Goal: Transaction & Acquisition: Purchase product/service

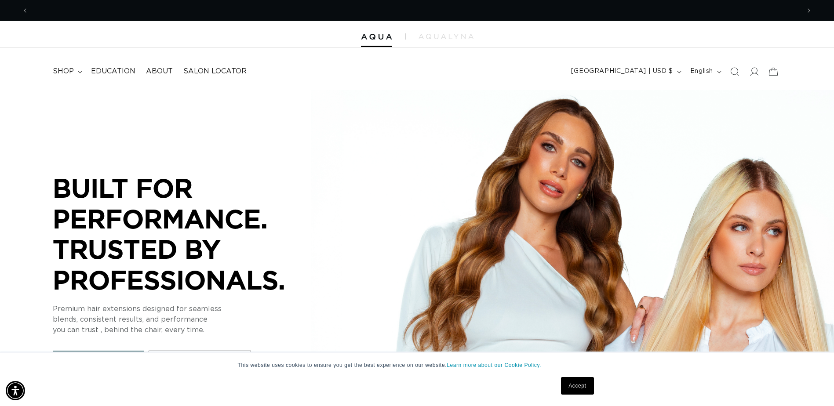
scroll to position [0, 771]
click at [757, 73] on icon at bounding box center [753, 71] width 9 height 9
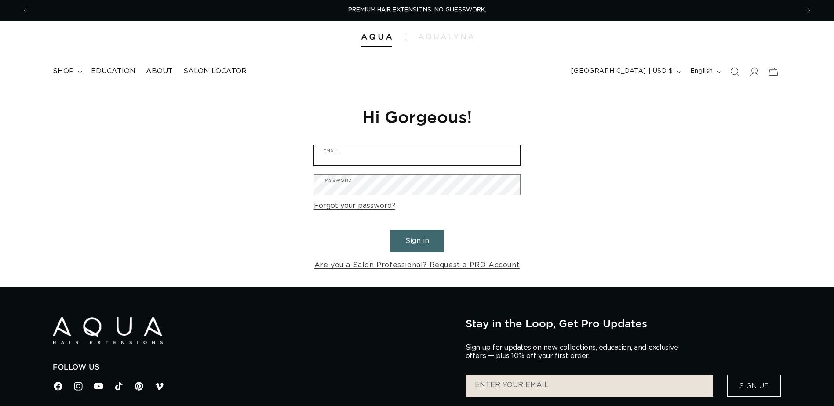
drag, startPoint x: 0, startPoint y: 0, endPoint x: 367, endPoint y: 153, distance: 398.2
click at [367, 153] on input "Email" at bounding box center [417, 155] width 206 height 20
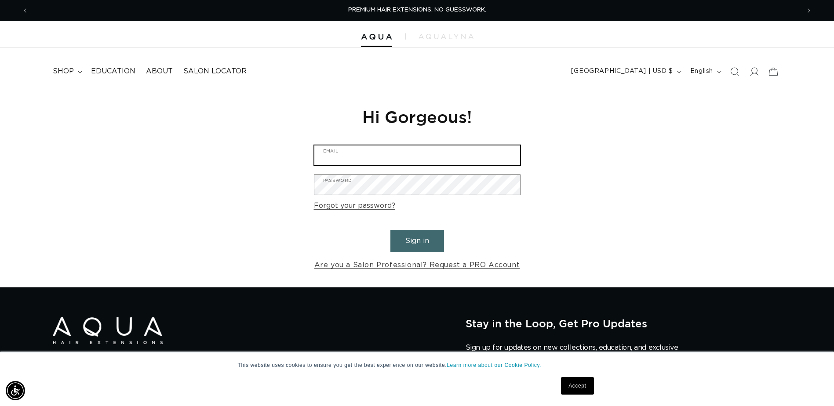
paste input "hairbrentwood@christinawhitesalon.com"
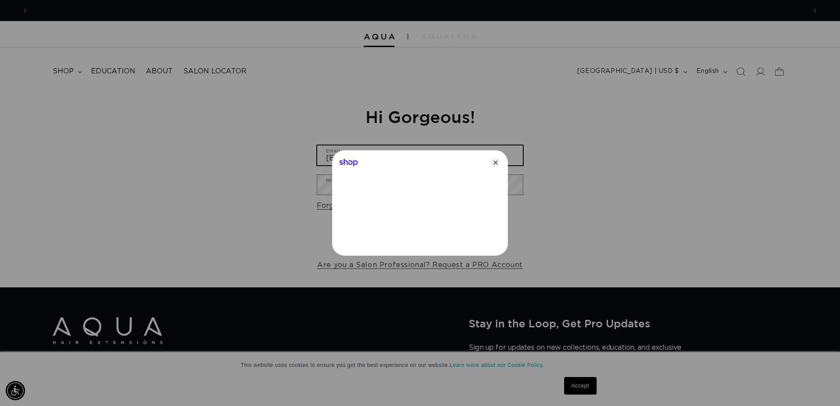
scroll to position [0, 778]
type input "hairbrentwood@christinawhitesalon.com"
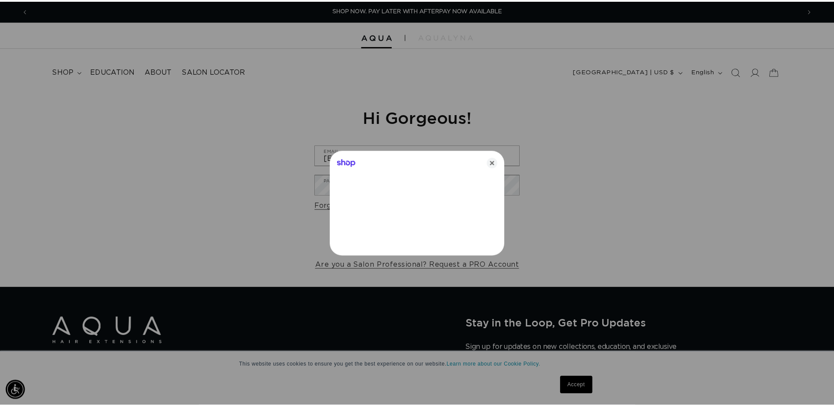
scroll to position [0, 1556]
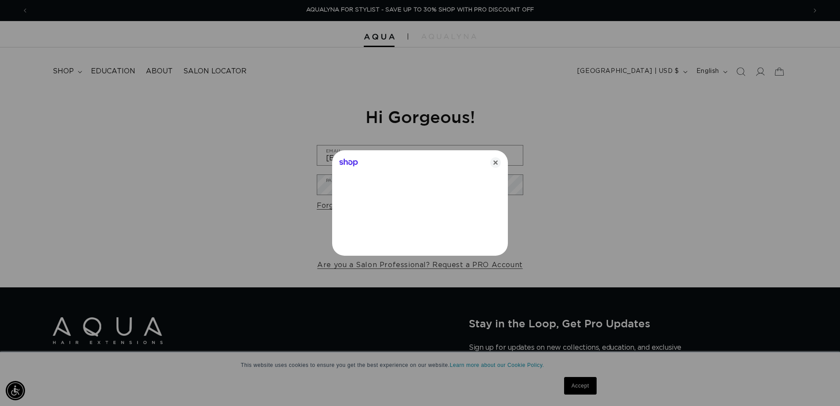
drag, startPoint x: 495, startPoint y: 167, endPoint x: 489, endPoint y: 167, distance: 6.2
click at [495, 167] on icon "Close" at bounding box center [496, 162] width 11 height 11
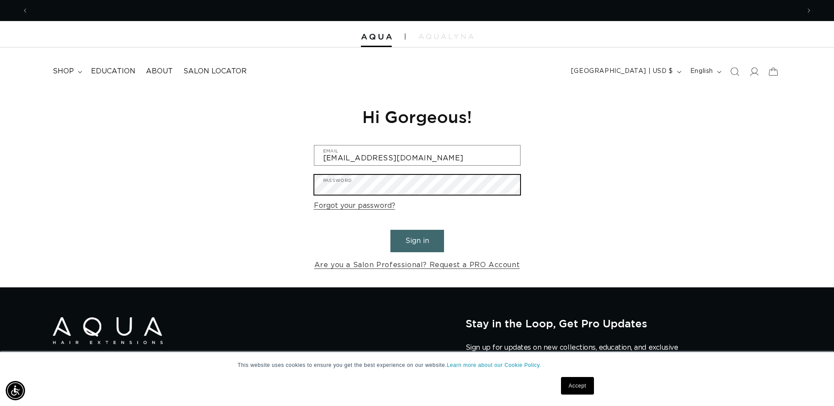
scroll to position [0, 0]
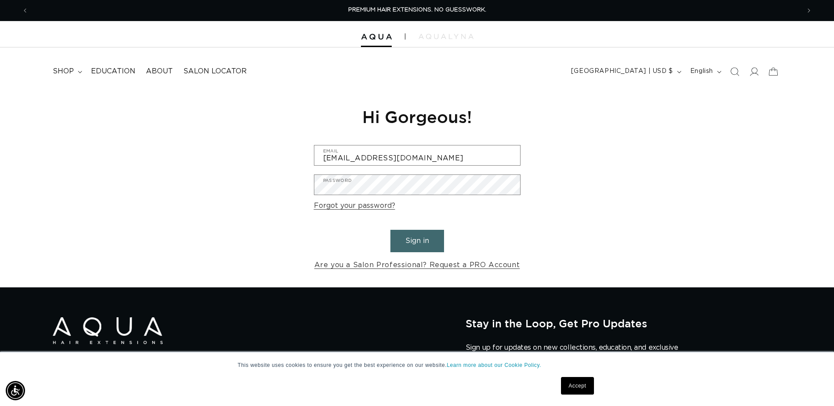
click at [422, 240] on button "Sign in" at bounding box center [417, 241] width 54 height 22
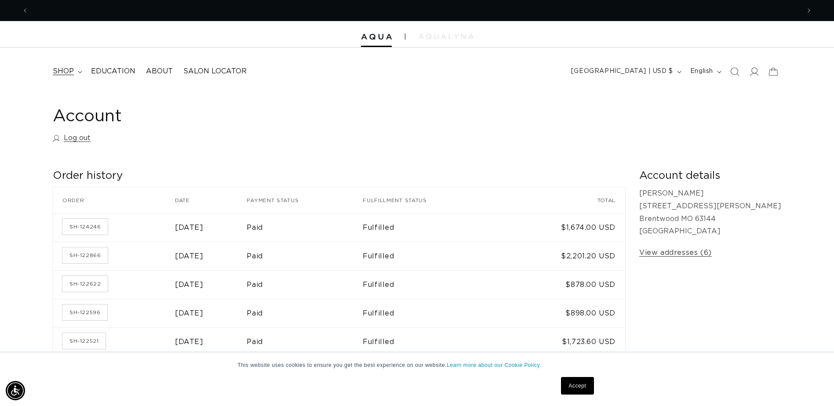
scroll to position [0, 771]
click at [67, 72] on span "shop" at bounding box center [63, 71] width 21 height 9
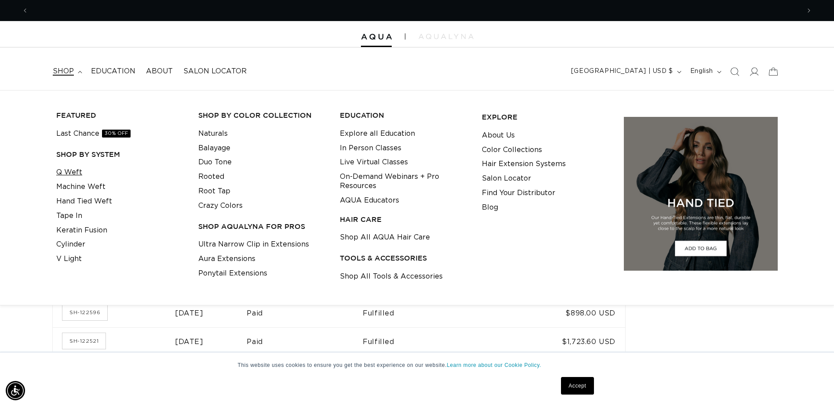
scroll to position [0, 1543]
click at [69, 173] on link "Q Weft" at bounding box center [69, 172] width 26 height 15
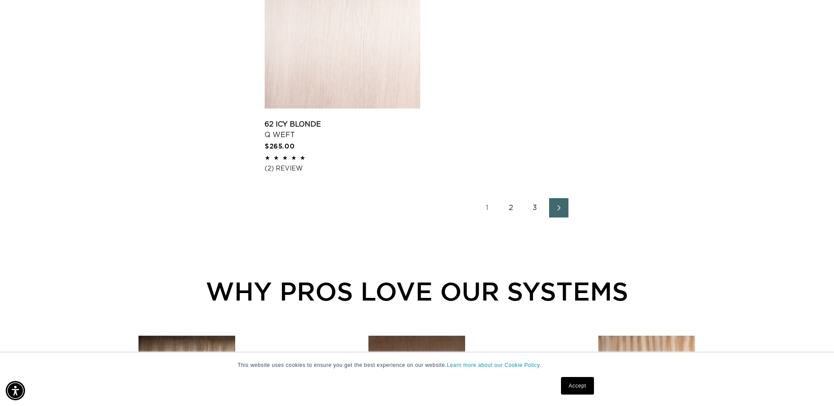
click at [505, 206] on link "2" at bounding box center [511, 207] width 19 height 19
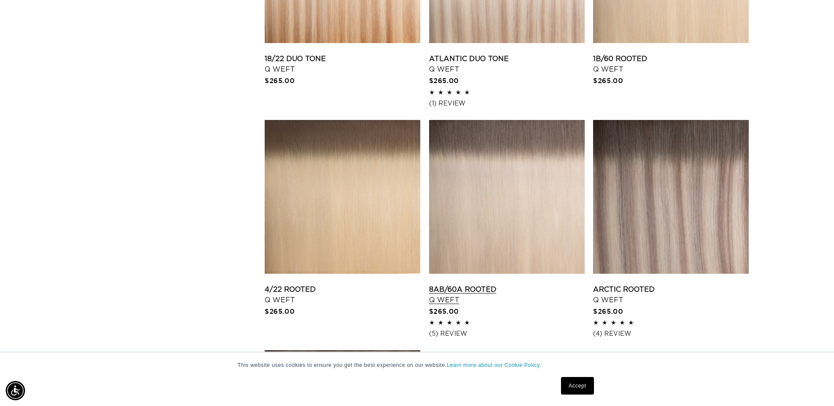
click at [478, 292] on link "8AB/60A Rooted Q Weft" at bounding box center [507, 294] width 156 height 21
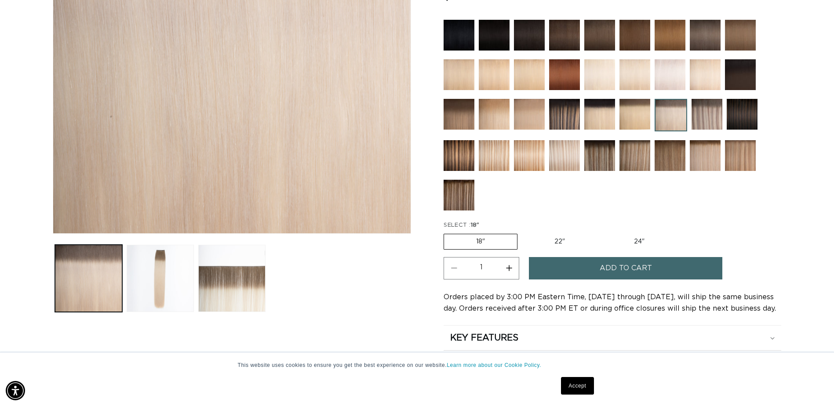
click at [565, 244] on label "22" Variant sold out or unavailable" at bounding box center [559, 241] width 75 height 15
click at [522, 233] on input "22" Variant sold out or unavailable" at bounding box center [522, 232] width 0 height 0
radio input "true"
click at [564, 263] on button "Add to cart" at bounding box center [625, 268] width 193 height 22
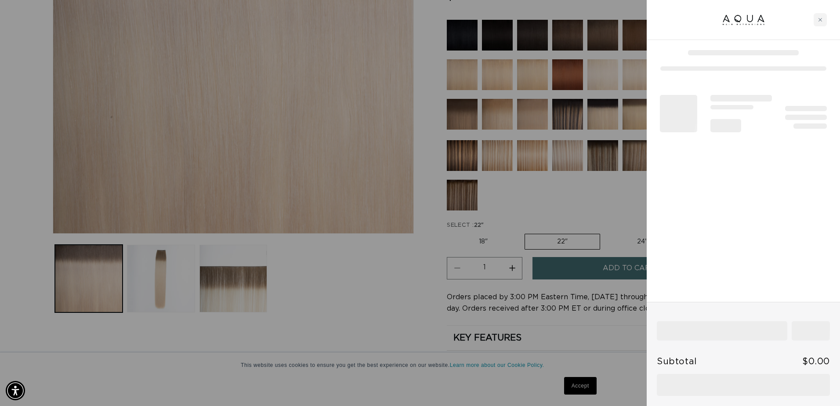
scroll to position [0, 778]
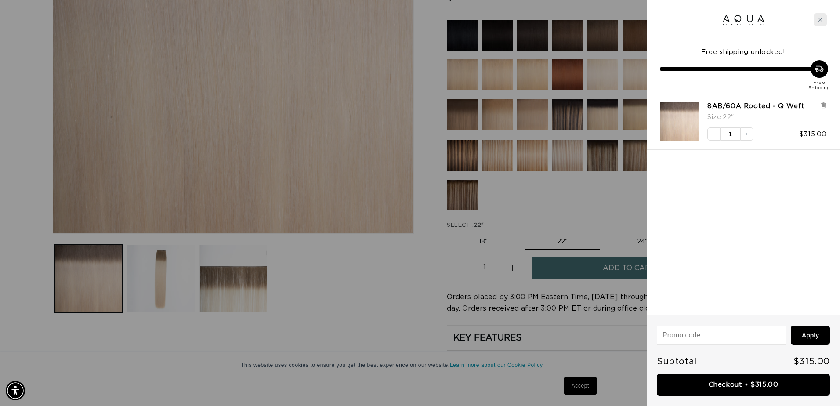
click at [822, 18] on icon "Close cart" at bounding box center [820, 20] width 4 height 4
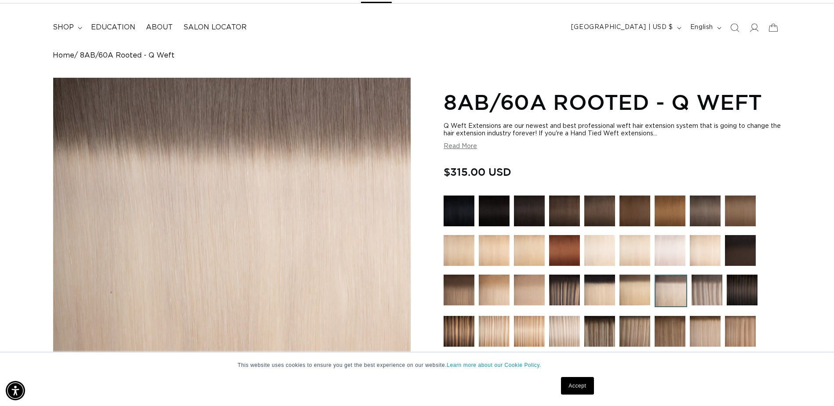
scroll to position [0, 0]
click at [63, 27] on span "shop" at bounding box center [63, 27] width 21 height 9
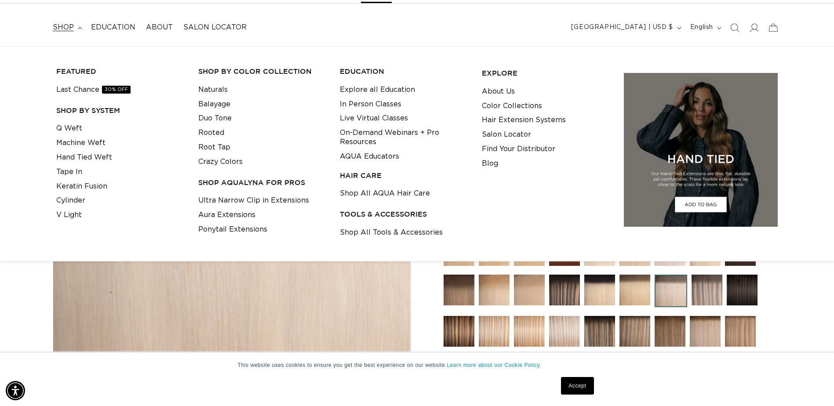
scroll to position [0, 771]
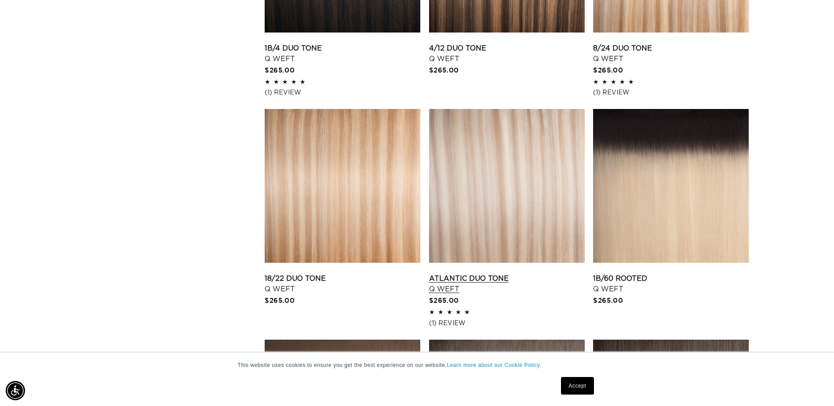
click at [462, 278] on link "Atlantic Duo Tone Q Weft" at bounding box center [507, 283] width 156 height 21
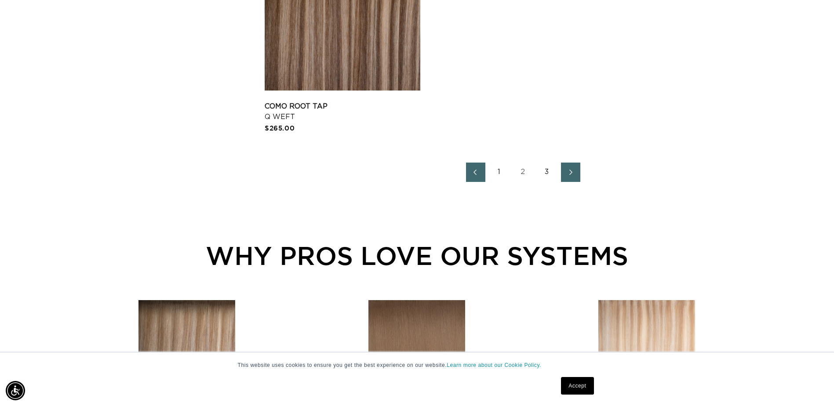
scroll to position [1538, 0]
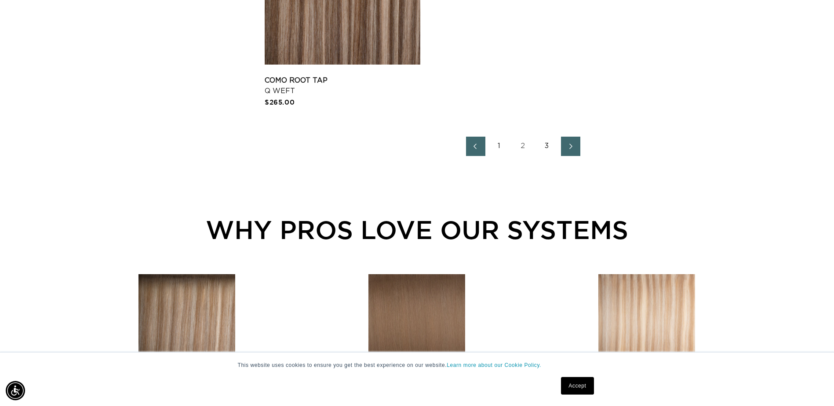
click at [497, 142] on link "1" at bounding box center [499, 146] width 19 height 19
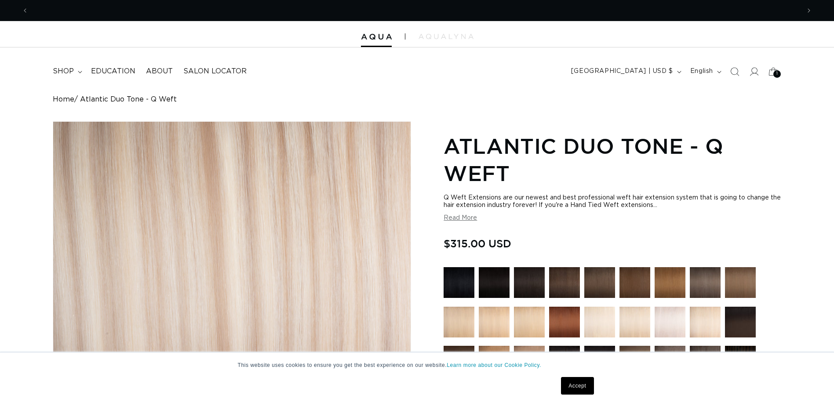
scroll to position [176, 0]
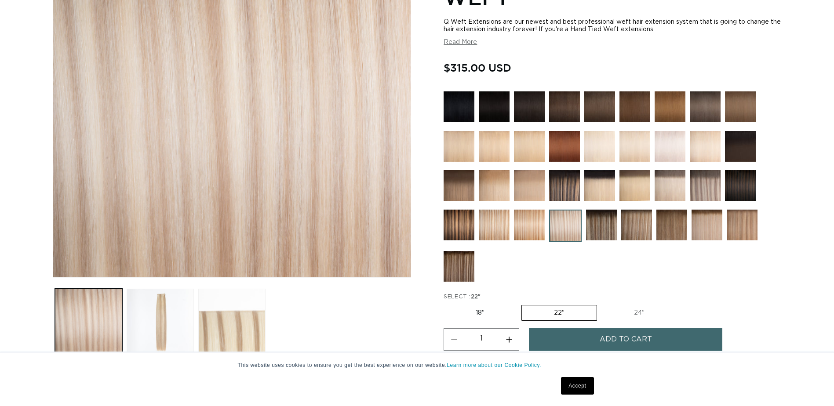
click at [506, 342] on button "Increase quantity for Atlantic Duo Tone - Q Weft" at bounding box center [509, 339] width 20 height 22
type input "2"
click at [582, 383] on link "Accept" at bounding box center [577, 386] width 33 height 18
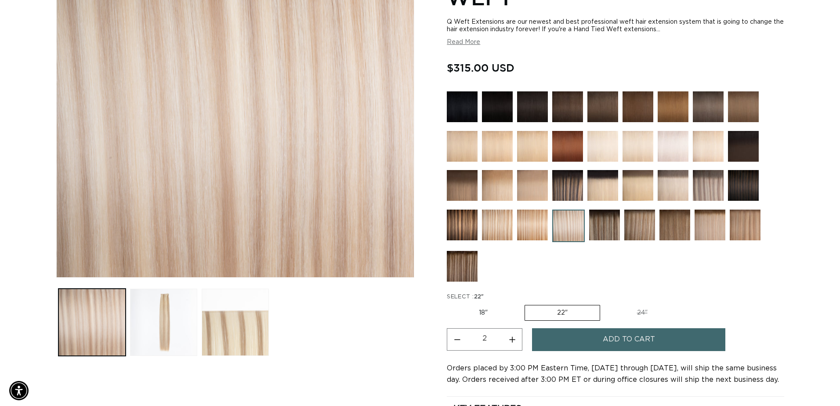
scroll to position [0, 1543]
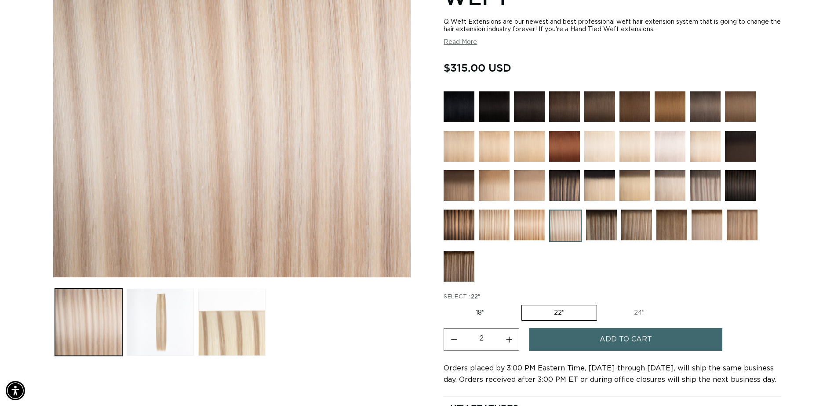
click at [632, 340] on span "Add to cart" at bounding box center [626, 339] width 52 height 22
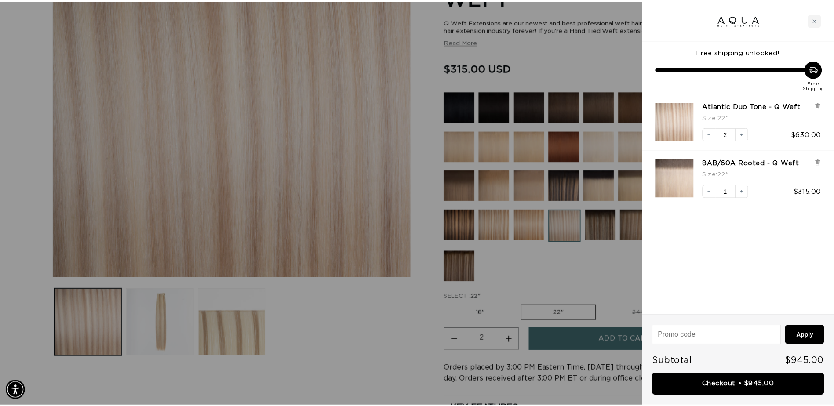
scroll to position [0, 0]
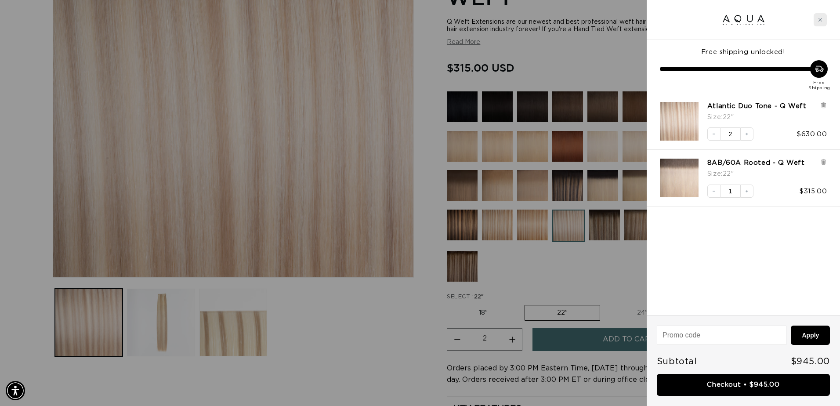
click at [821, 20] on icon "Close cart" at bounding box center [820, 20] width 4 height 4
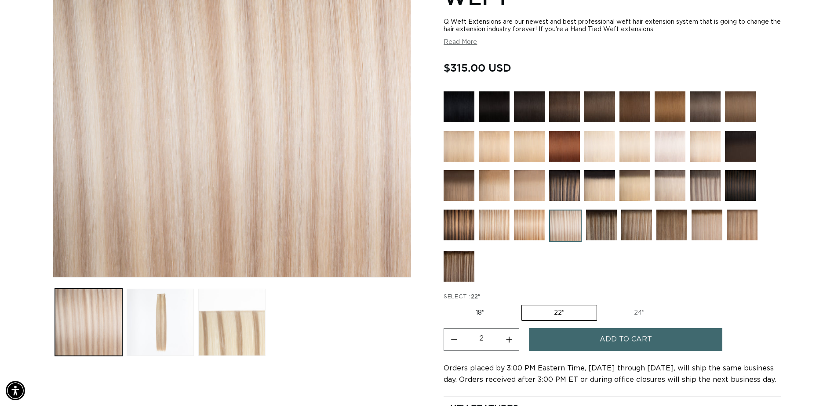
scroll to position [0, 771]
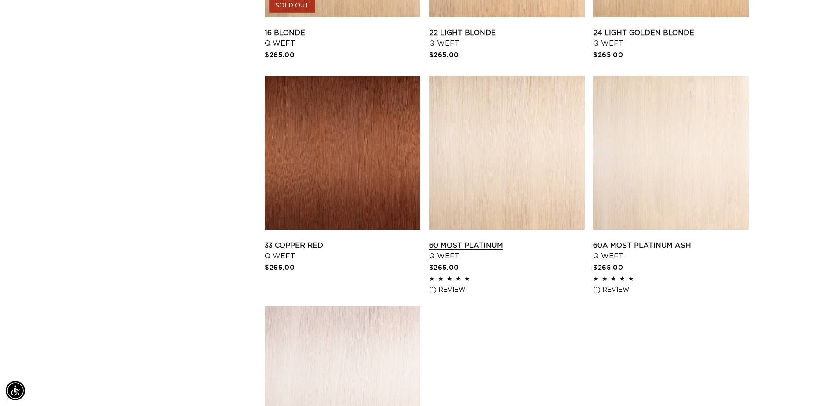
scroll to position [0, 1543]
click at [492, 240] on link "60 Most Platinum Q Weft" at bounding box center [507, 250] width 156 height 21
click at [661, 252] on link "60A Most Platinum Ash Q Weft" at bounding box center [671, 250] width 156 height 21
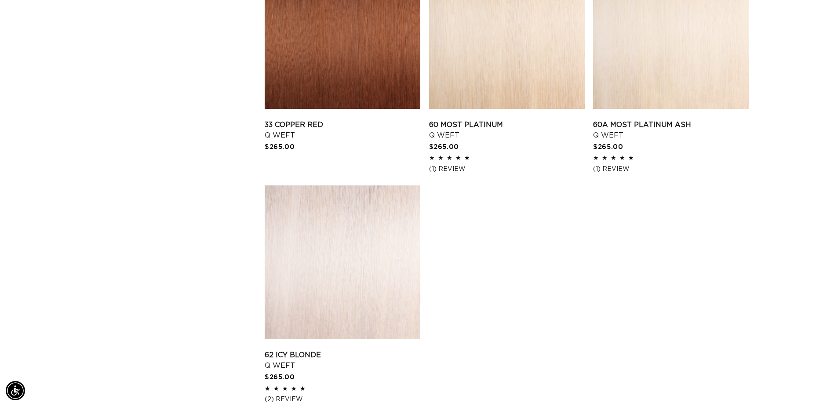
scroll to position [1275, 0]
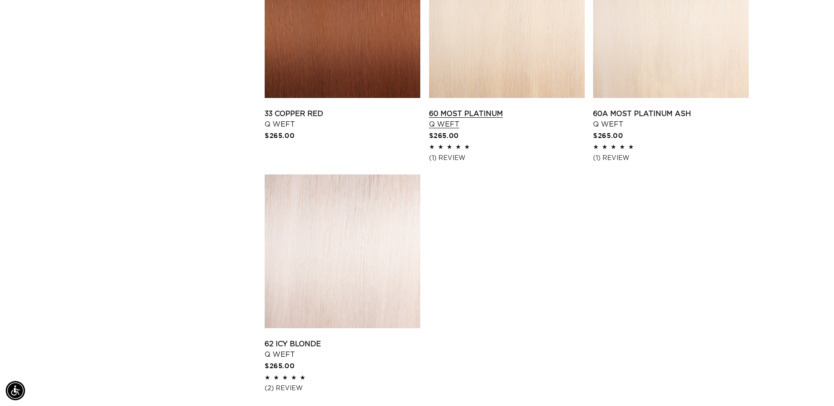
click at [496, 109] on link "60 Most Platinum Q Weft" at bounding box center [507, 119] width 156 height 21
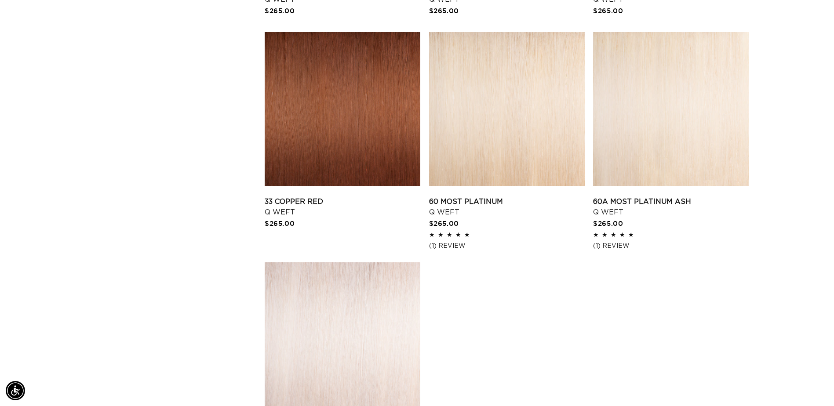
scroll to position [1407, 0]
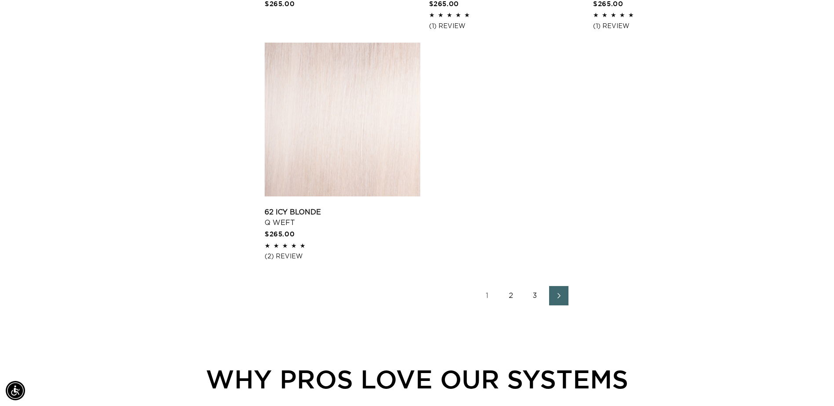
click at [511, 301] on link "2" at bounding box center [511, 295] width 19 height 19
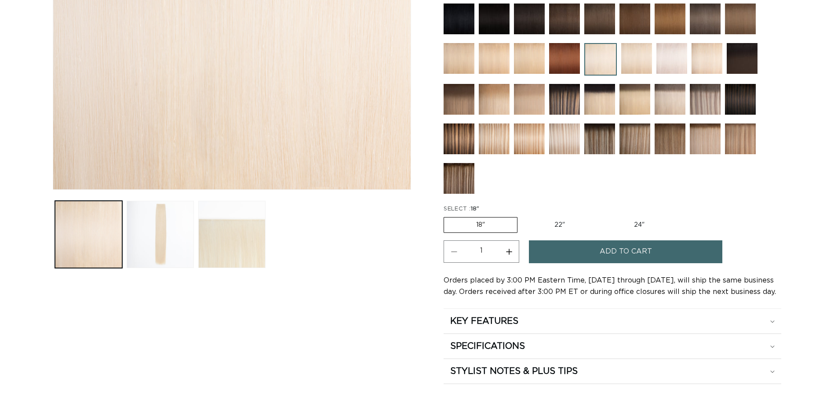
scroll to position [264, 0]
click at [558, 224] on label "22" Variant sold out or unavailable" at bounding box center [559, 225] width 75 height 15
click at [522, 216] on input "22" Variant sold out or unavailable" at bounding box center [522, 215] width 0 height 0
radio input "true"
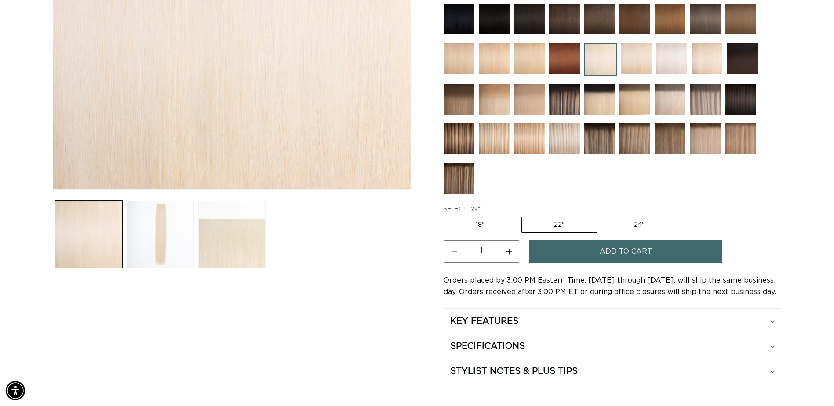
click at [625, 250] on span "Add to cart" at bounding box center [626, 251] width 52 height 22
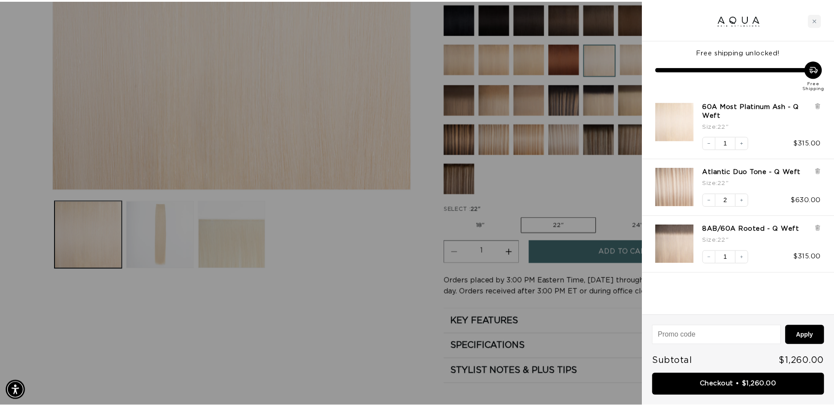
scroll to position [0, 0]
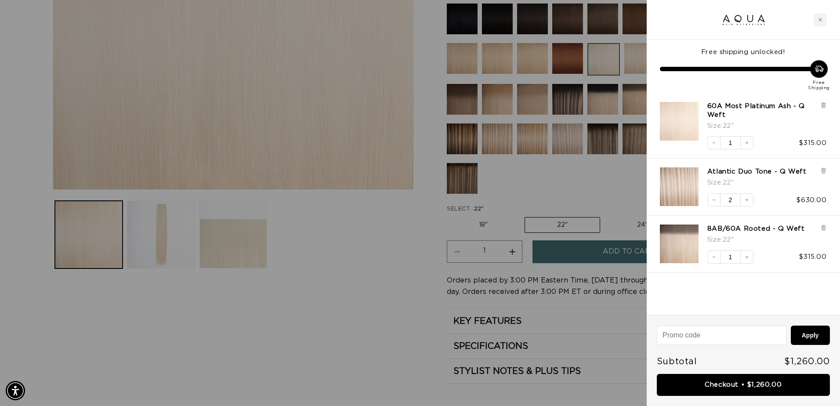
click at [342, 258] on div at bounding box center [420, 203] width 840 height 406
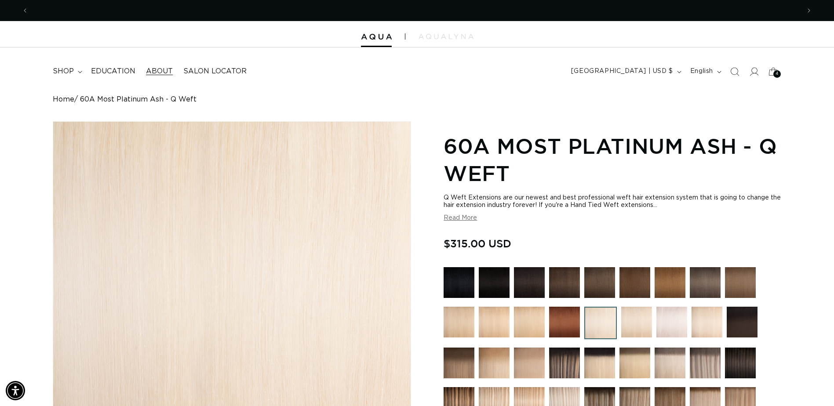
scroll to position [0, 771]
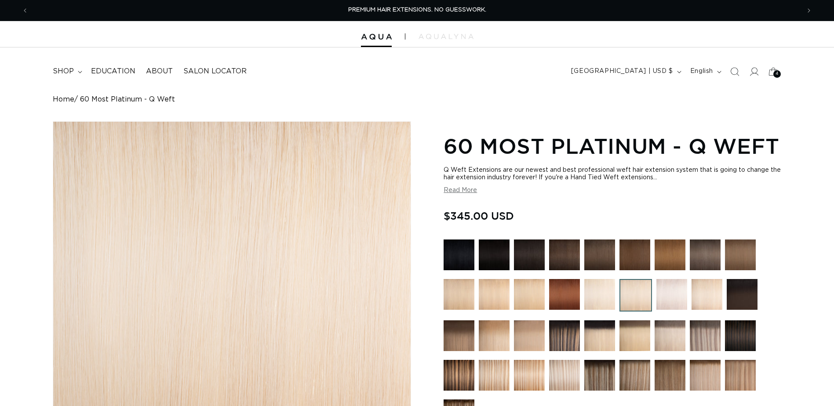
type input "2"
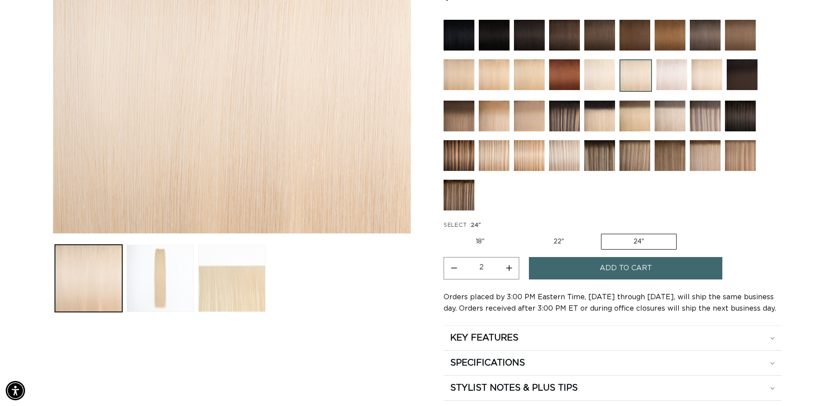
click at [622, 270] on span "Add to cart" at bounding box center [626, 268] width 52 height 22
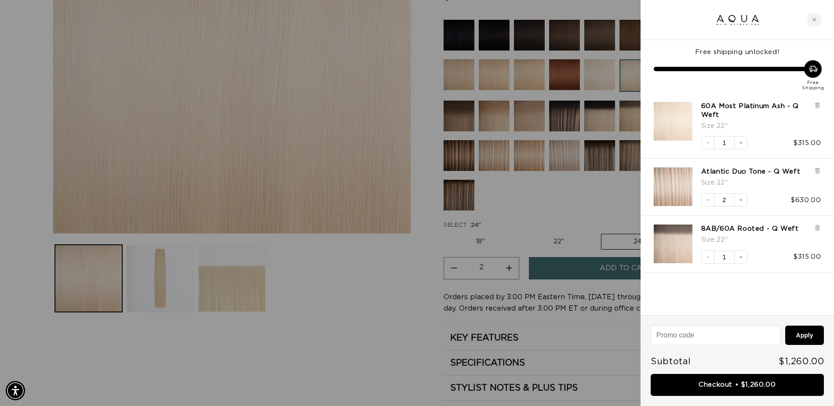
scroll to position [0, 778]
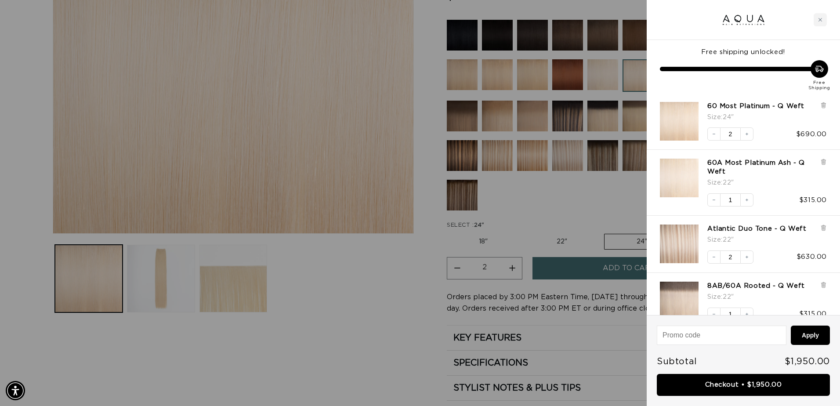
click at [375, 319] on div at bounding box center [420, 203] width 840 height 406
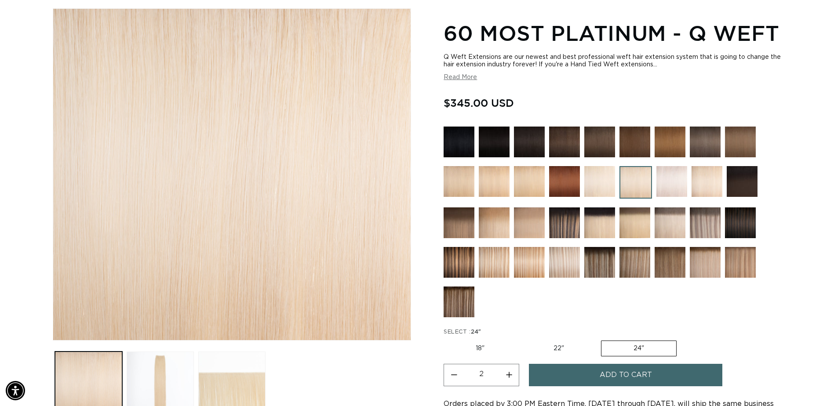
scroll to position [0, 0]
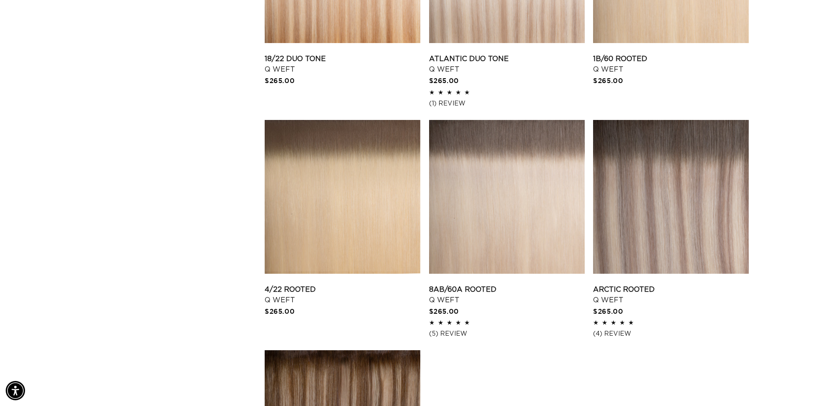
scroll to position [0, 1543]
click at [478, 60] on link "Atlantic Duo Tone Q Weft" at bounding box center [507, 64] width 156 height 21
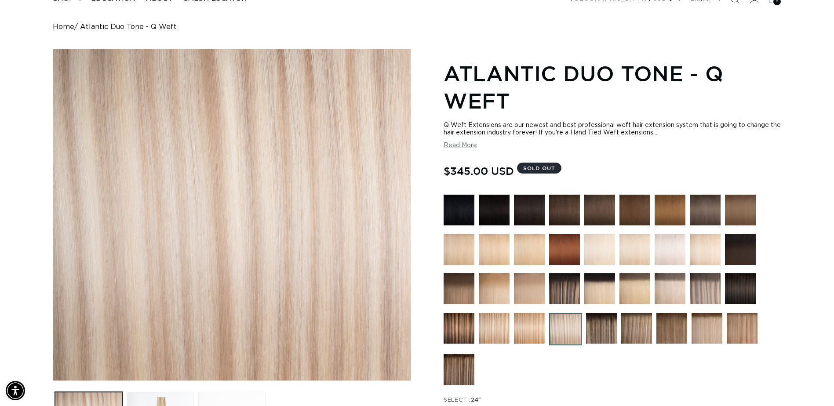
scroll to position [88, 0]
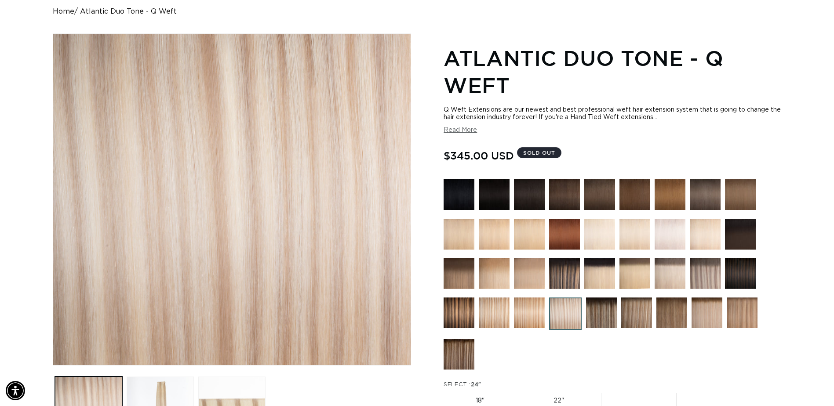
click at [497, 310] on img at bounding box center [494, 313] width 31 height 31
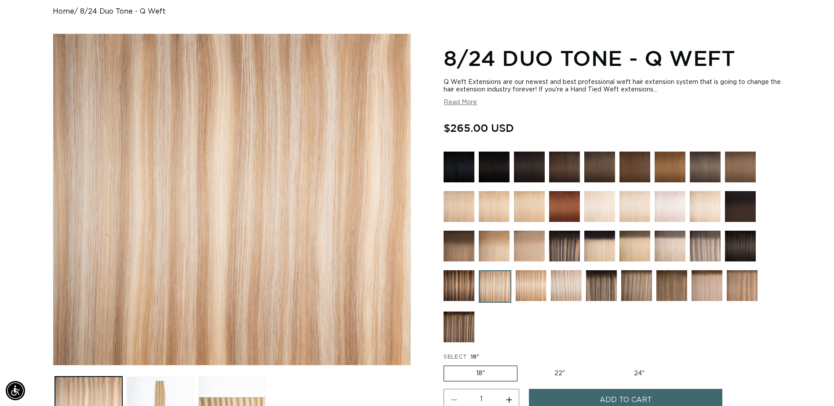
scroll to position [0, 1543]
click at [556, 291] on img at bounding box center [566, 285] width 31 height 31
click at [575, 294] on img at bounding box center [566, 285] width 31 height 31
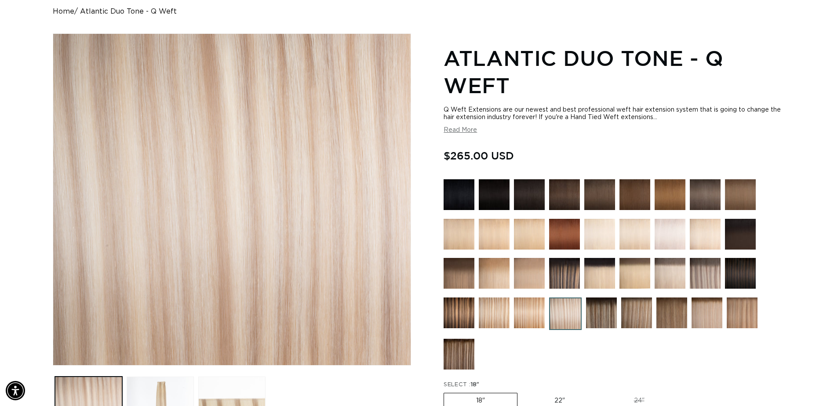
scroll to position [0, 1543]
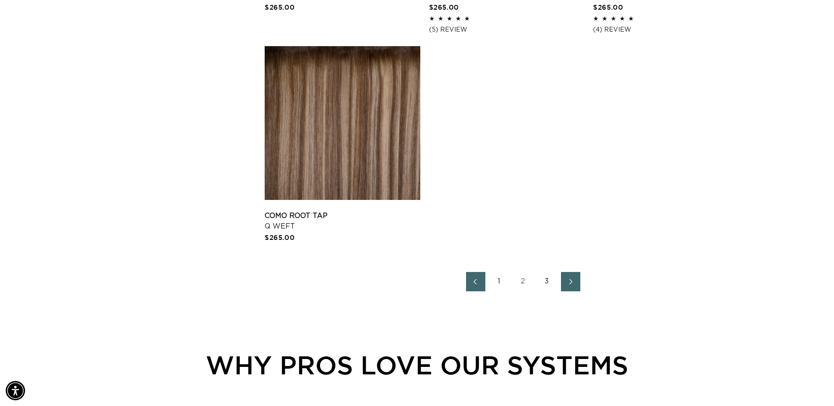
scroll to position [1407, 0]
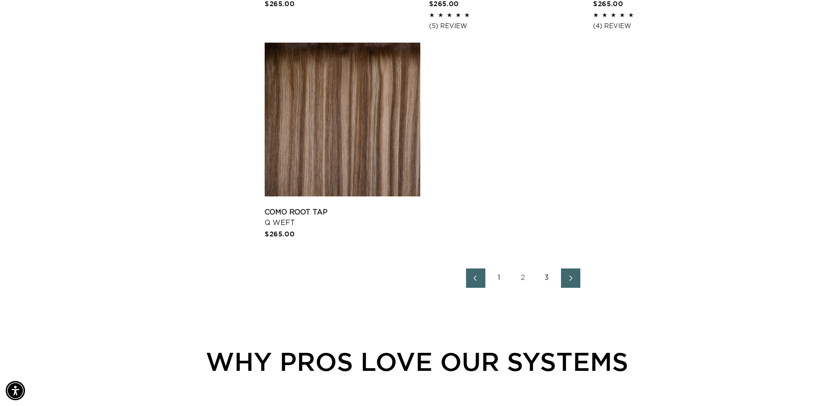
click at [520, 279] on link "2" at bounding box center [522, 278] width 19 height 19
click at [548, 277] on link "3" at bounding box center [546, 278] width 19 height 19
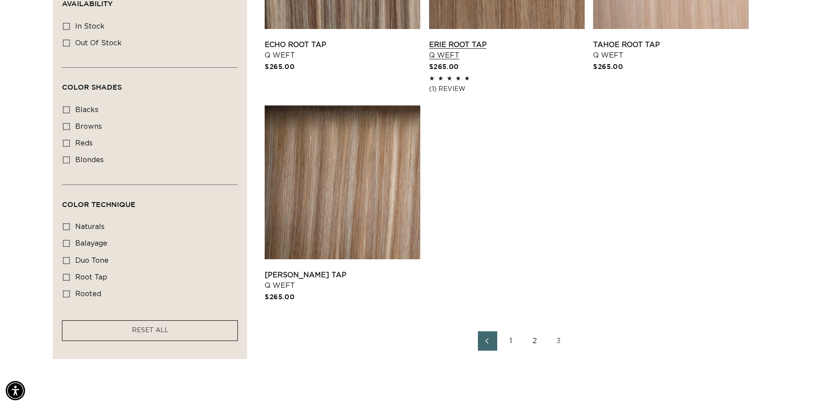
click at [454, 48] on link "Erie Root Tap Q Weft" at bounding box center [507, 50] width 156 height 21
click at [505, 340] on link "1" at bounding box center [511, 340] width 19 height 19
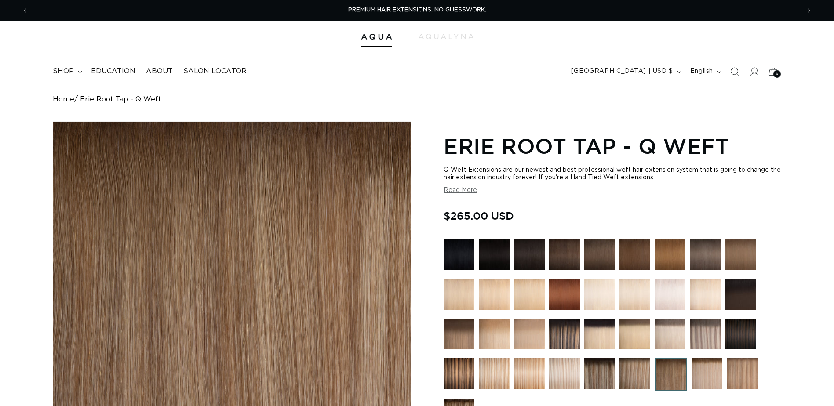
radio input "true"
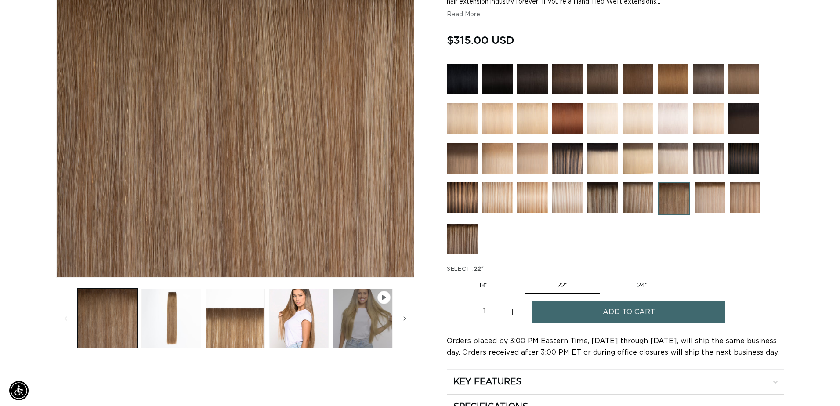
scroll to position [0, 771]
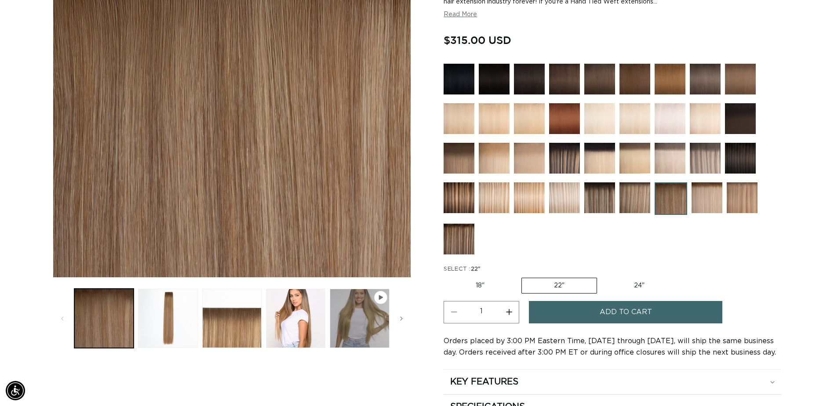
click at [629, 309] on span "Add to cart" at bounding box center [626, 312] width 52 height 22
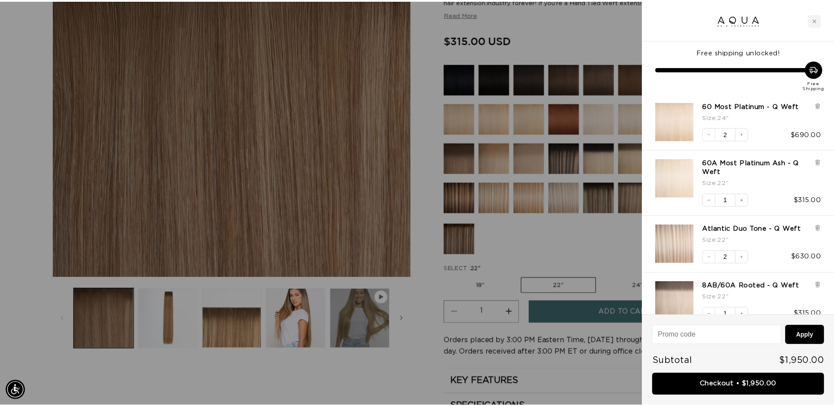
scroll to position [0, 1556]
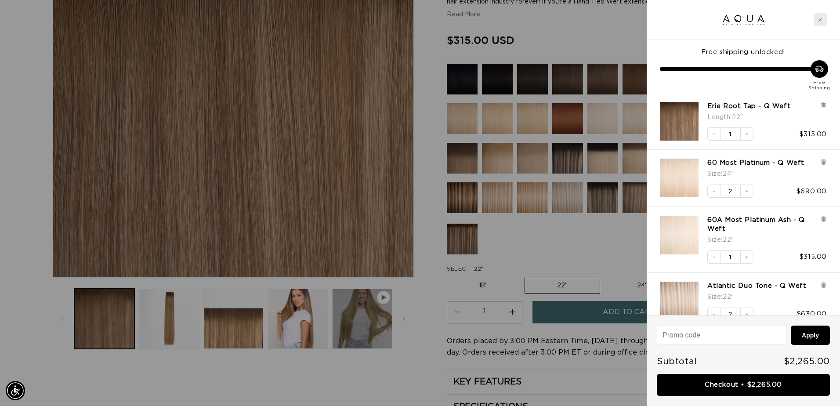
click at [825, 17] on div "Close cart" at bounding box center [820, 19] width 13 height 13
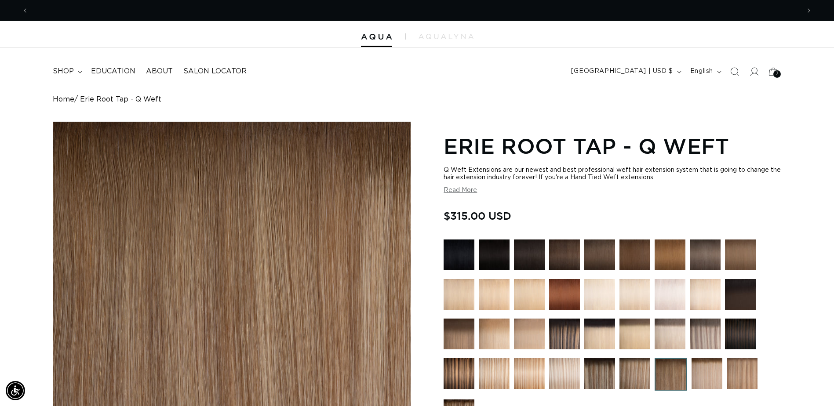
scroll to position [0, 0]
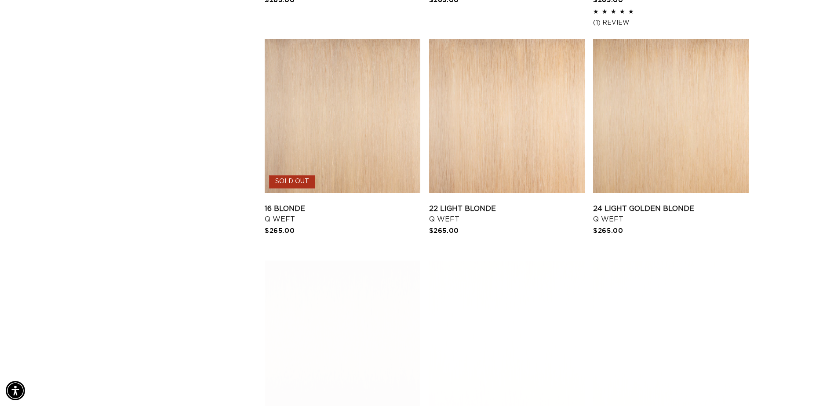
scroll to position [0, 771]
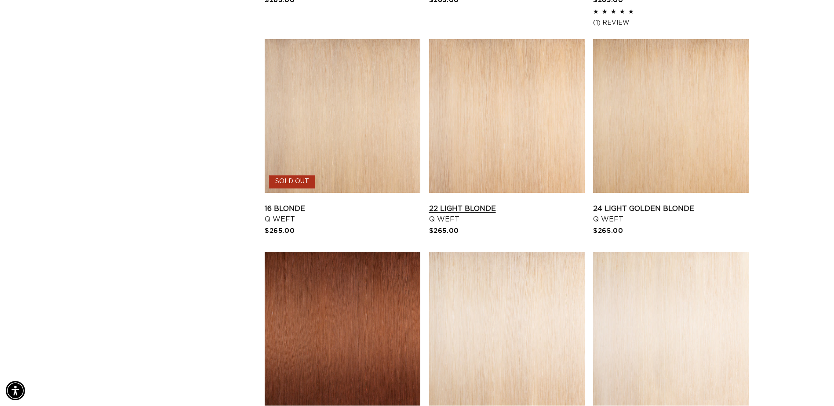
click at [459, 204] on link "22 Light Blonde Q Weft" at bounding box center [507, 214] width 156 height 21
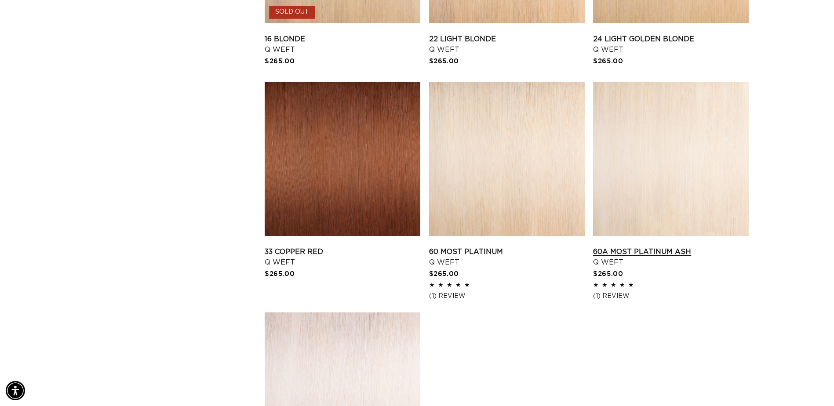
scroll to position [1187, 0]
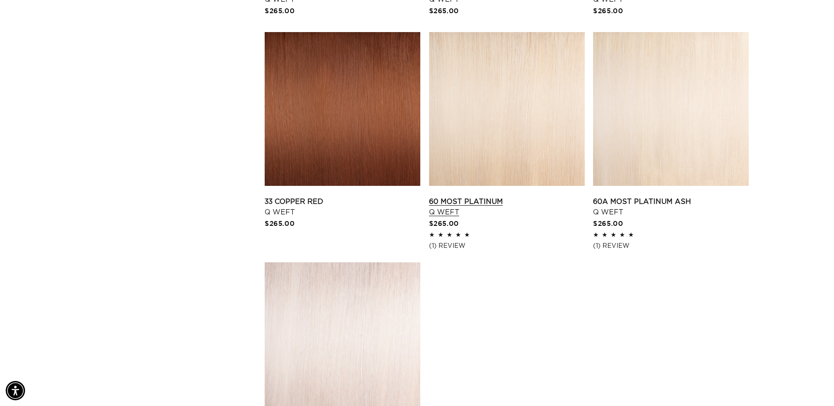
click at [467, 205] on link "60 Most Platinum Q Weft" at bounding box center [507, 206] width 156 height 21
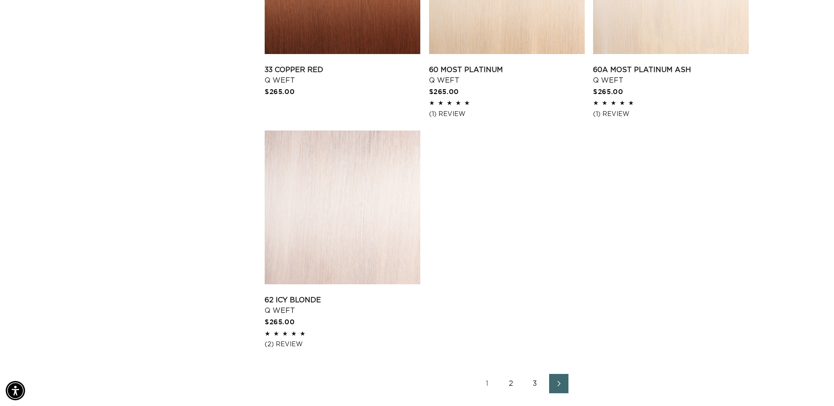
scroll to position [0, 0]
click at [510, 383] on link "2" at bounding box center [511, 383] width 19 height 19
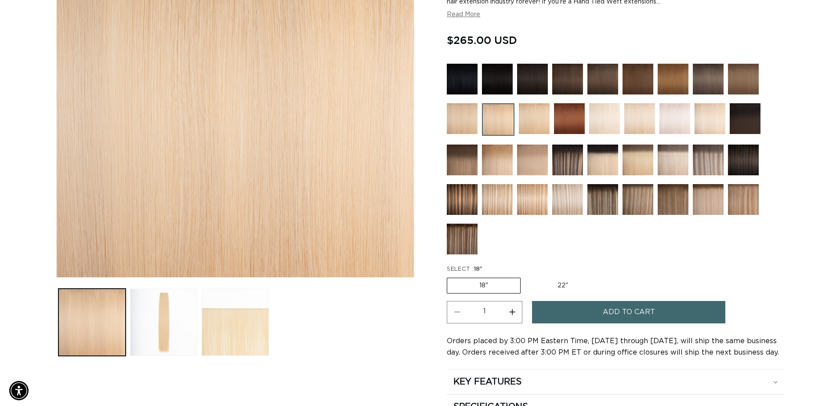
scroll to position [0, 771]
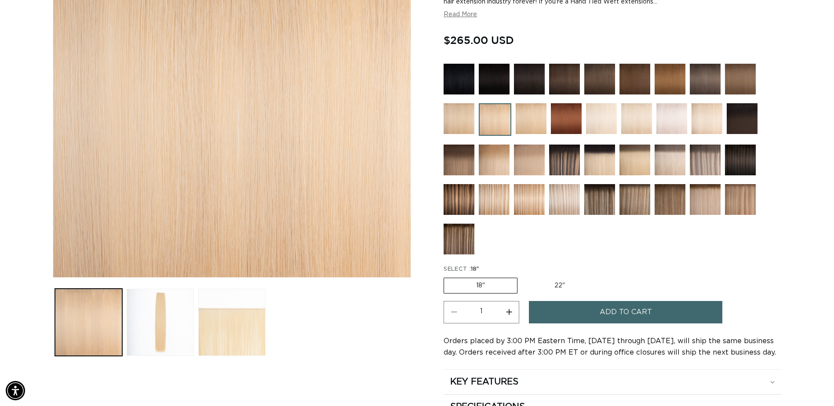
click at [554, 284] on label "22" Variant sold out or unavailable" at bounding box center [559, 285] width 75 height 15
click at [522, 276] on input "22" Variant sold out or unavailable" at bounding box center [522, 276] width 0 height 0
radio input "true"
click at [509, 313] on button "Increase quantity for 22 Light Blonde - Q Weft" at bounding box center [509, 312] width 20 height 22
type input "2"
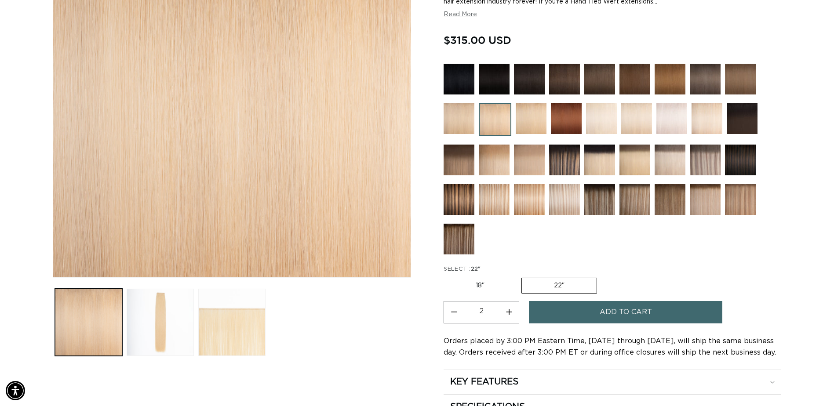
click at [629, 311] on span "Add to cart" at bounding box center [626, 312] width 52 height 22
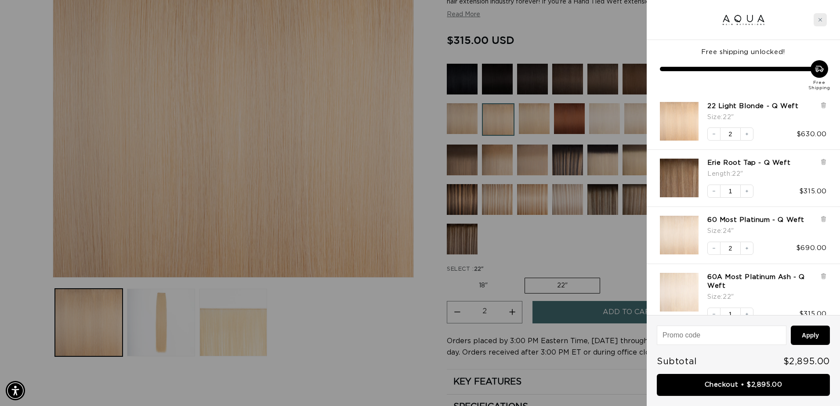
click at [825, 20] on div "Close cart" at bounding box center [820, 19] width 13 height 13
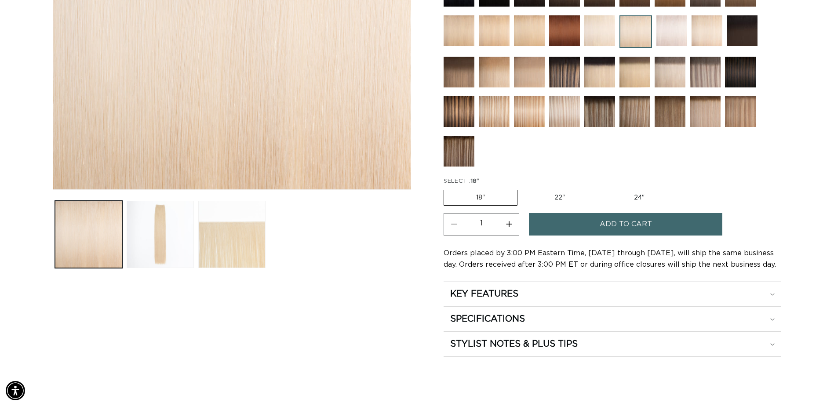
click at [572, 225] on button "Add to cart" at bounding box center [625, 224] width 193 height 22
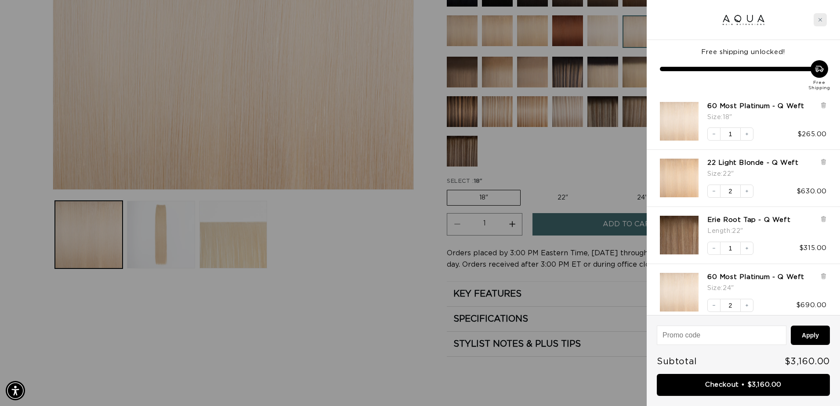
click at [824, 23] on div "Close cart" at bounding box center [820, 19] width 13 height 13
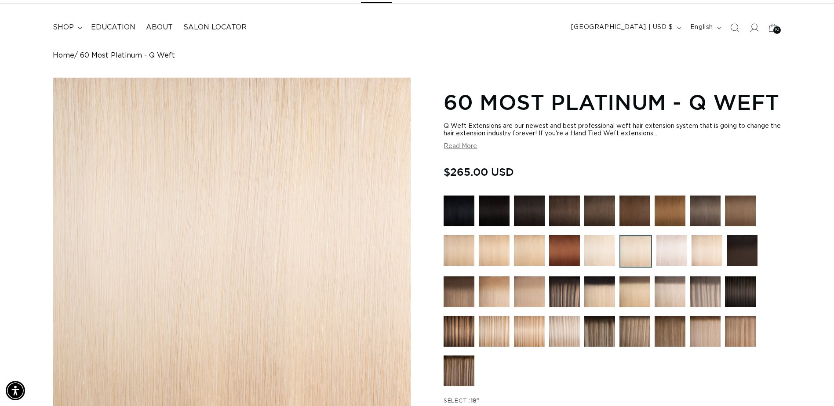
scroll to position [0, 1543]
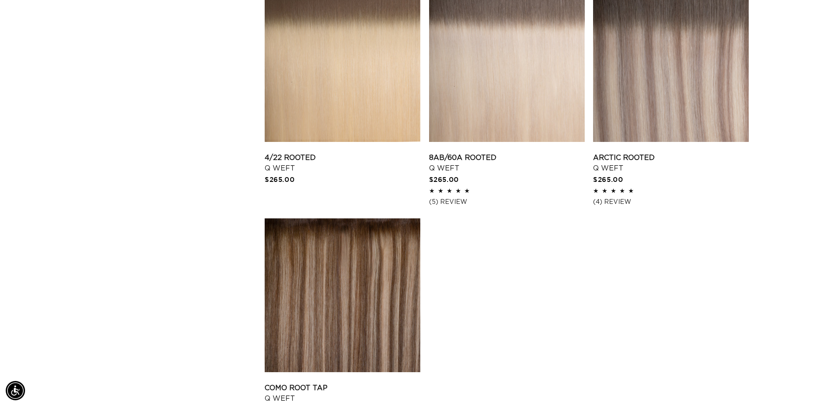
scroll to position [0, 1543]
click at [637, 155] on link "Arctic Rooted Q Weft" at bounding box center [671, 163] width 156 height 21
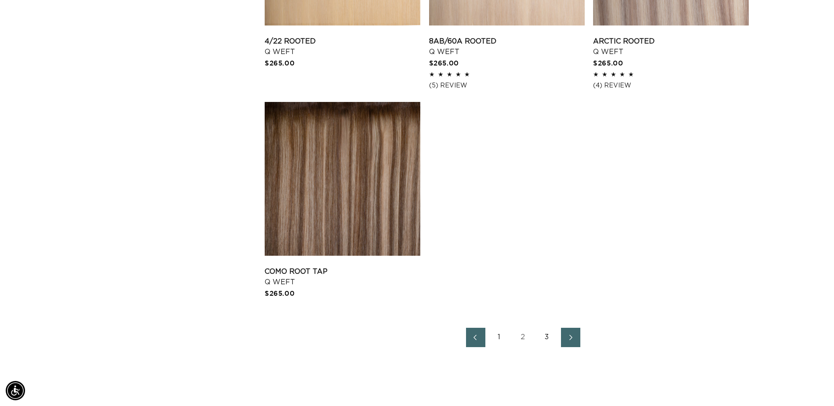
scroll to position [1363, 0]
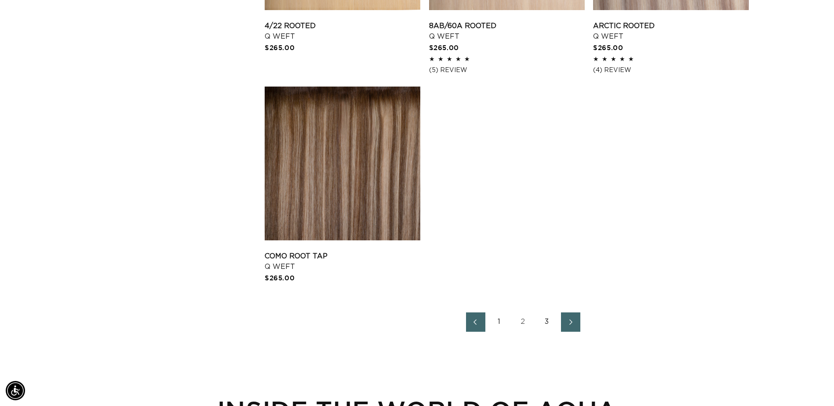
click at [502, 325] on link "1" at bounding box center [499, 322] width 19 height 19
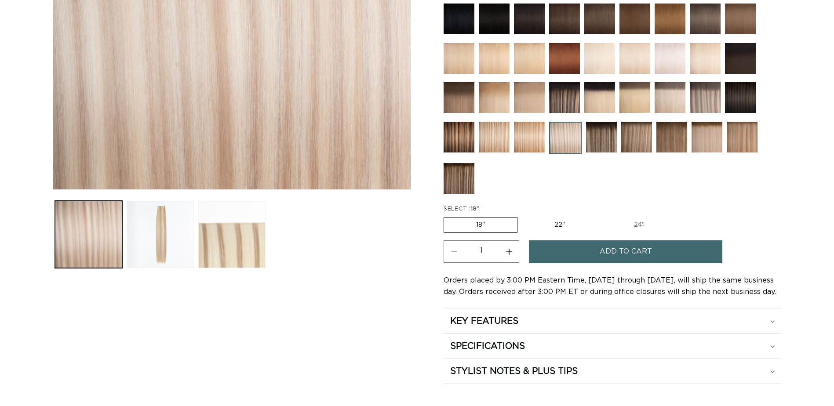
click at [504, 251] on button "Increase quantity for Atlantic Duo Tone - Q Weft" at bounding box center [509, 251] width 20 height 22
type input "2"
click at [611, 254] on span "Add to cart" at bounding box center [626, 251] width 52 height 22
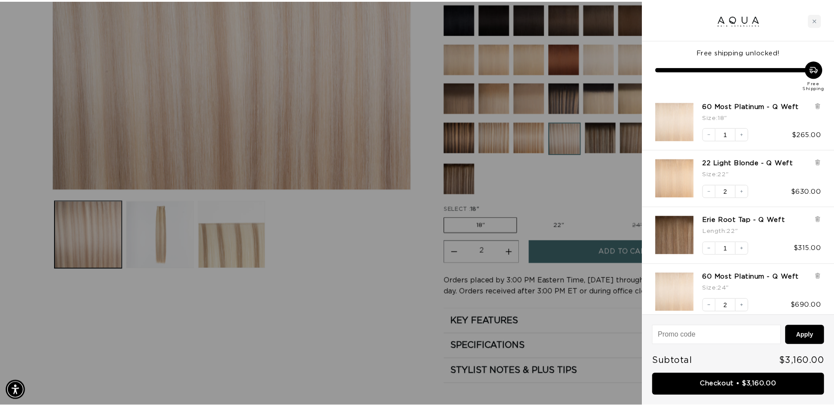
scroll to position [0, 778]
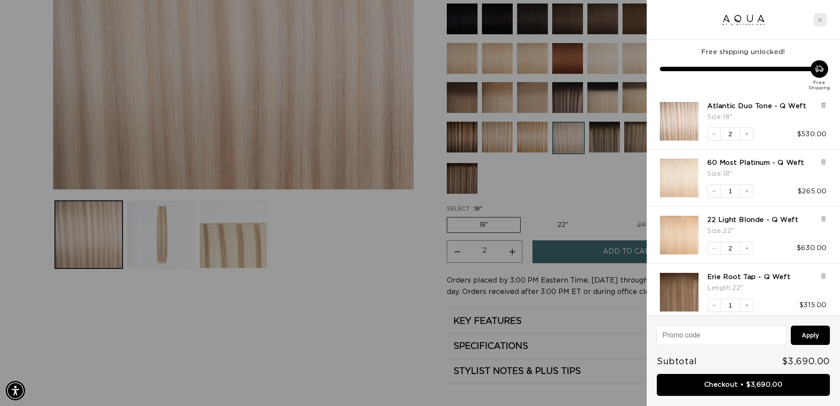
click at [820, 20] on icon "Close cart" at bounding box center [820, 20] width 4 height 4
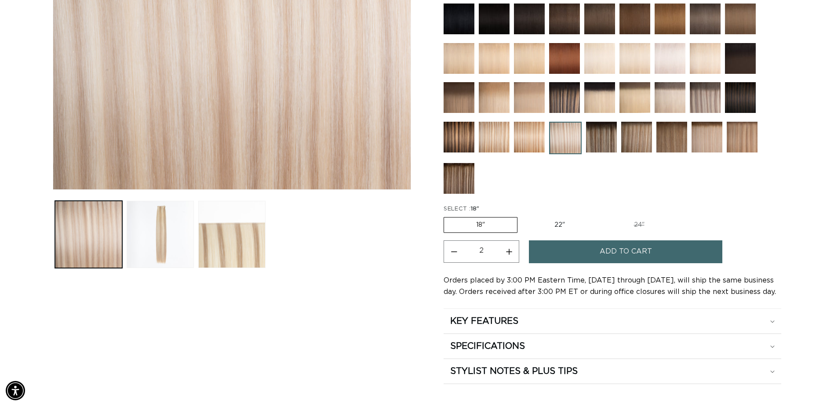
scroll to position [0, 0]
click at [551, 220] on label "22" Variant sold out or unavailable" at bounding box center [559, 225] width 75 height 15
click at [522, 216] on input "22" Variant sold out or unavailable" at bounding box center [522, 215] width 0 height 0
radio input "true"
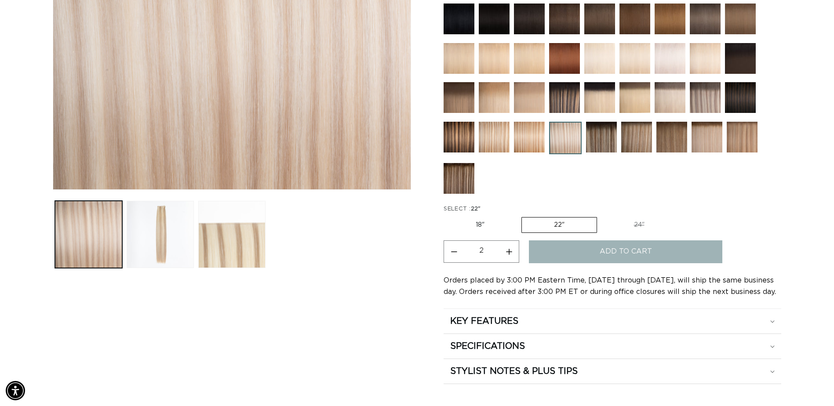
type input "1"
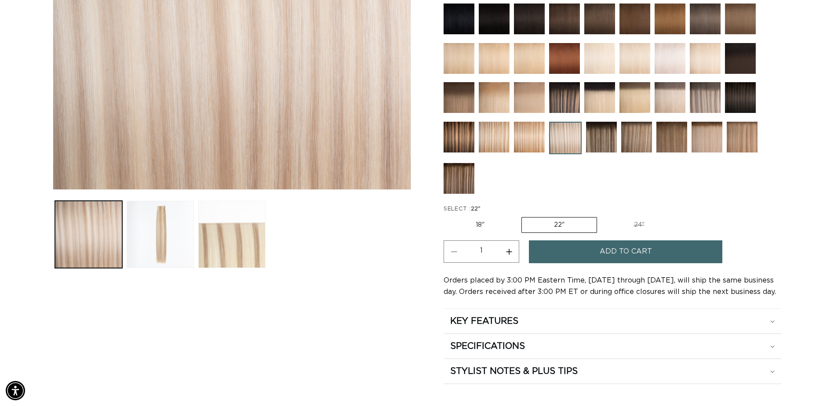
click at [642, 253] on span "Add to cart" at bounding box center [626, 251] width 52 height 22
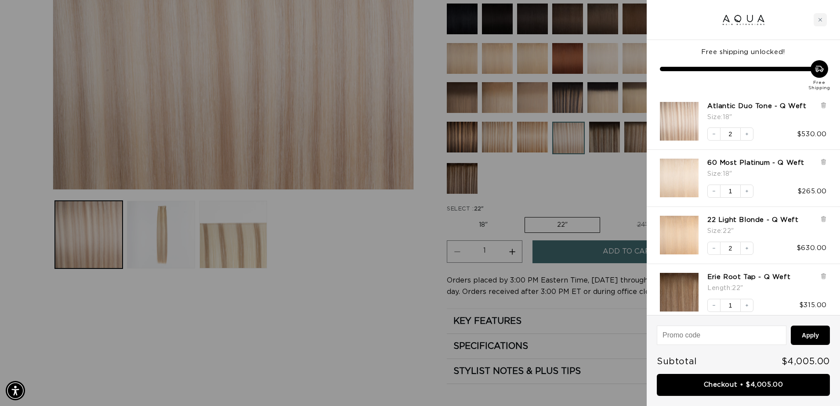
scroll to position [0, 778]
click at [821, 20] on icon "Close cart" at bounding box center [821, 20] width 4 height 4
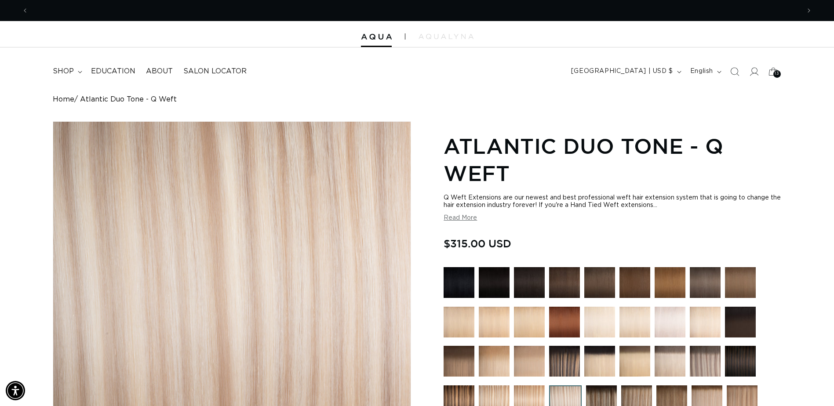
scroll to position [0, 0]
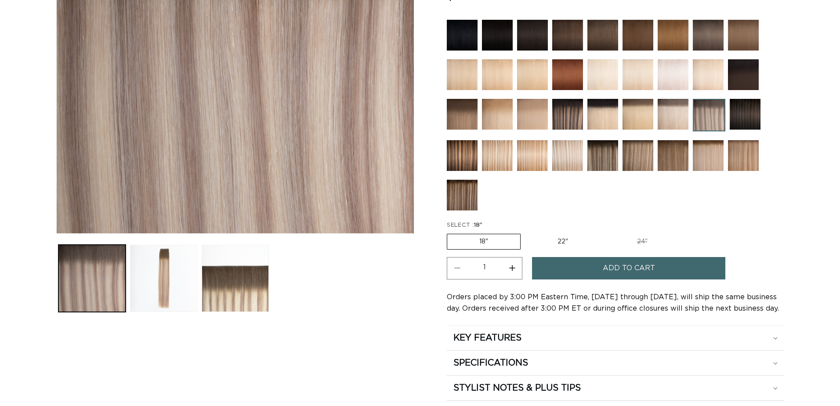
scroll to position [0, 771]
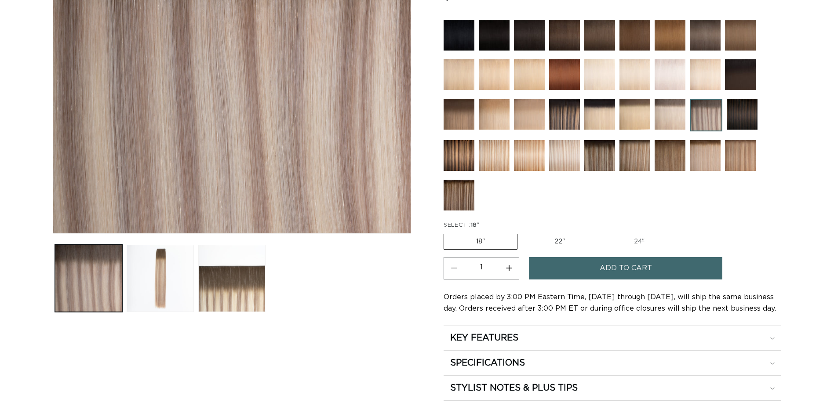
click at [597, 264] on button "Add to cart" at bounding box center [625, 268] width 193 height 22
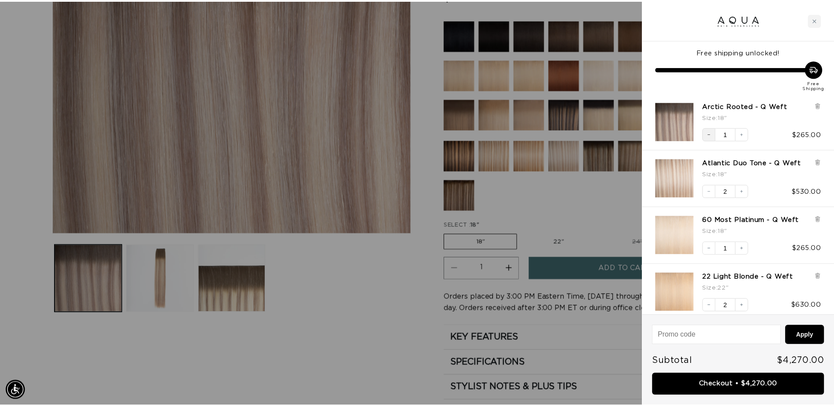
scroll to position [0, 1556]
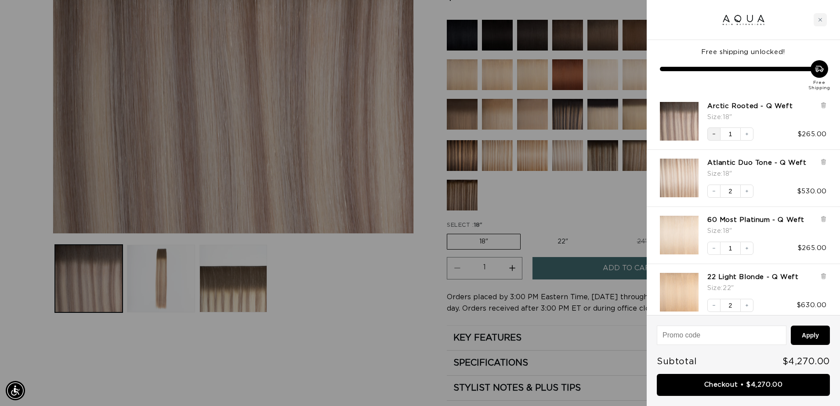
click at [715, 138] on button "Decrease quantity" at bounding box center [714, 133] width 13 height 13
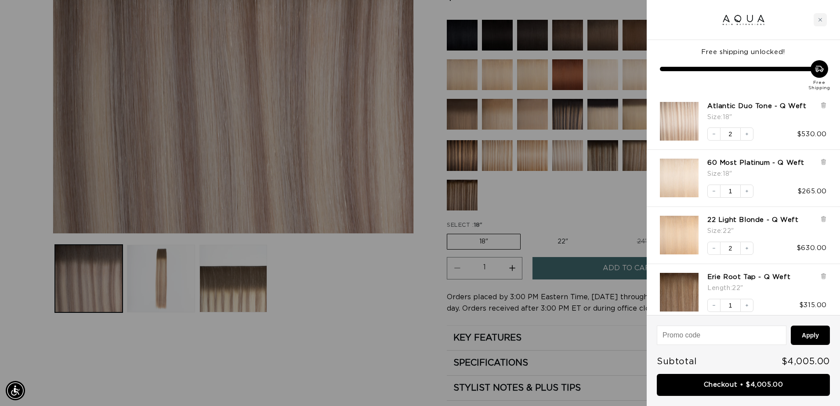
click at [567, 236] on div at bounding box center [420, 203] width 840 height 406
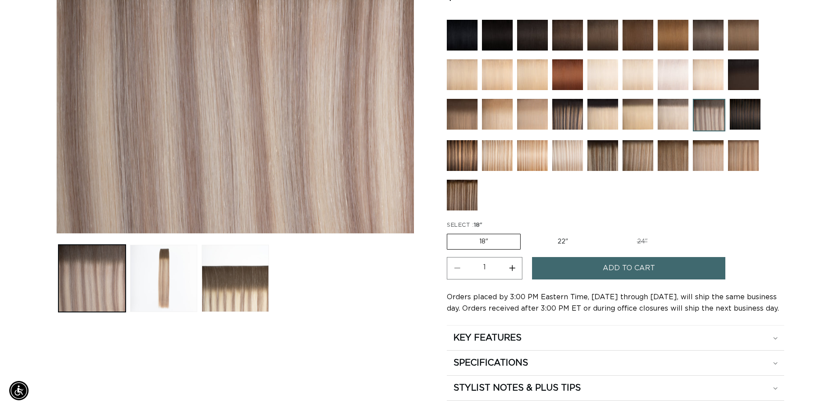
scroll to position [0, 0]
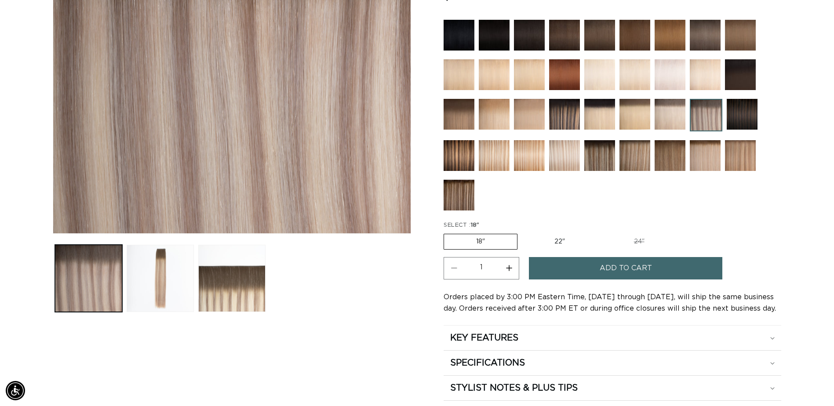
click at [553, 243] on label "22" Variant sold out or unavailable" at bounding box center [559, 241] width 75 height 15
click at [522, 233] on input "22" Variant sold out or unavailable" at bounding box center [522, 232] width 0 height 0
radio input "true"
click at [553, 243] on label "22" Variant sold out or unavailable" at bounding box center [559, 242] width 76 height 16
click at [521, 233] on input "22" Variant sold out or unavailable" at bounding box center [521, 232] width 0 height 0
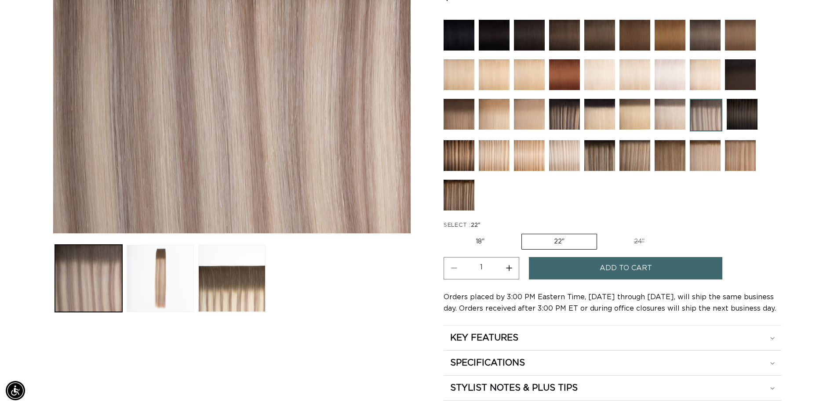
click at [628, 268] on span "Add to cart" at bounding box center [626, 268] width 52 height 22
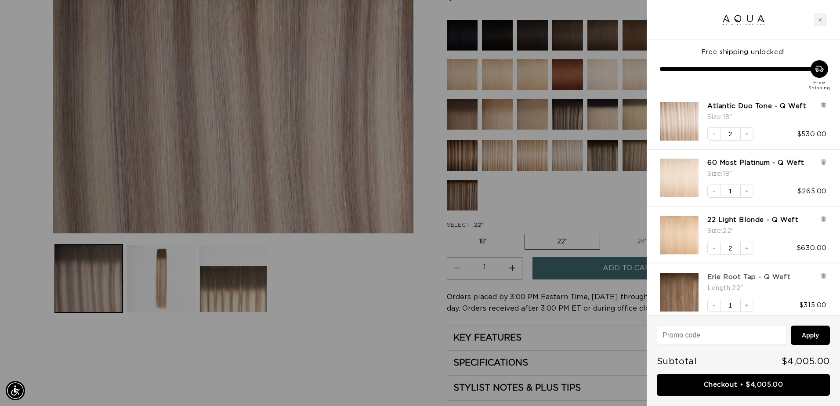
scroll to position [0, 778]
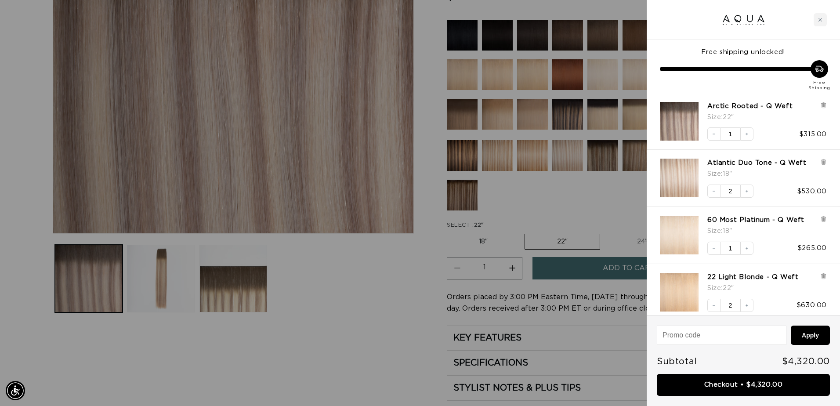
click at [338, 324] on div at bounding box center [420, 203] width 840 height 406
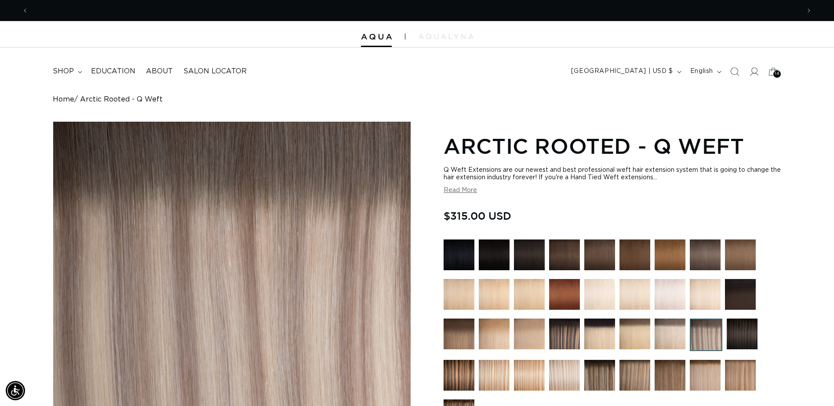
scroll to position [0, 0]
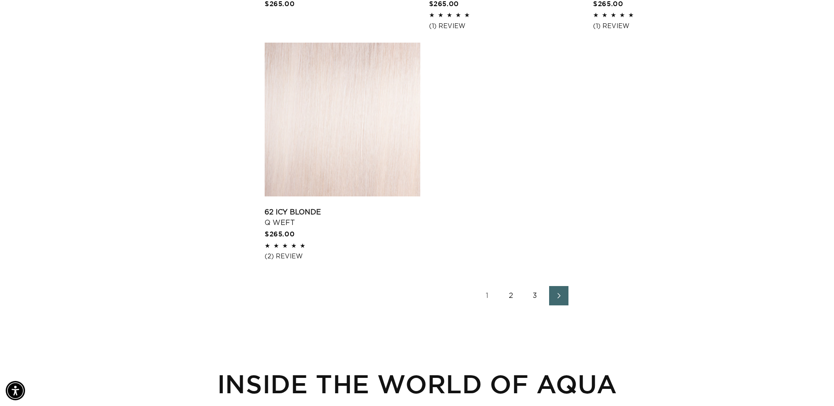
scroll to position [0, 771]
click at [534, 293] on link "3" at bounding box center [534, 295] width 19 height 19
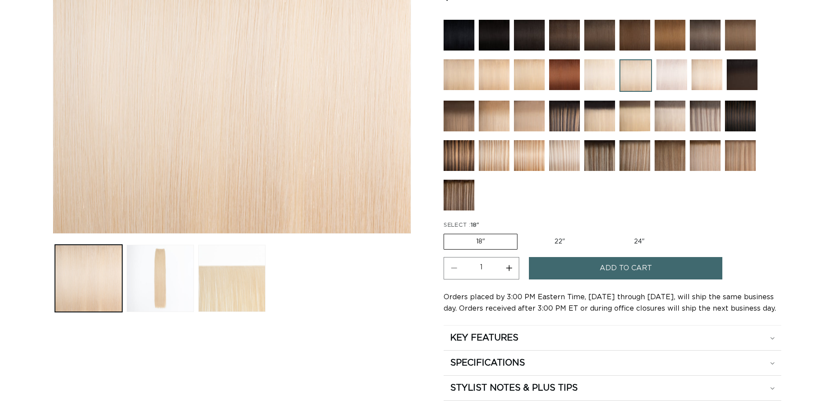
click at [559, 242] on label "22" Variant sold out or unavailable" at bounding box center [559, 241] width 75 height 15
click at [522, 233] on input "22" Variant sold out or unavailable" at bounding box center [522, 232] width 0 height 0
radio input "true"
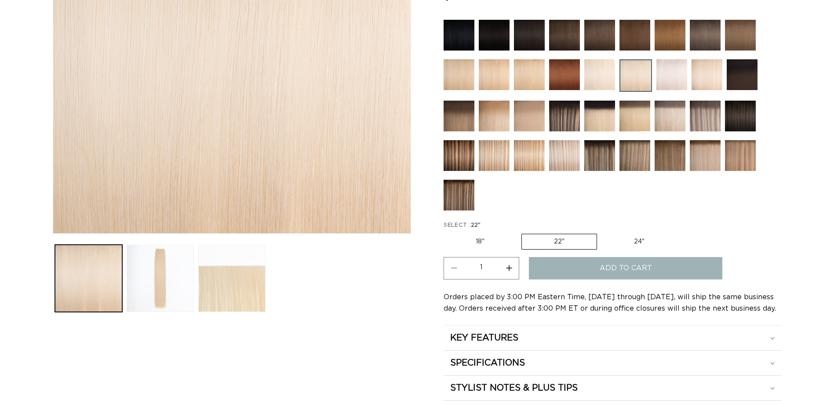
scroll to position [220, 0]
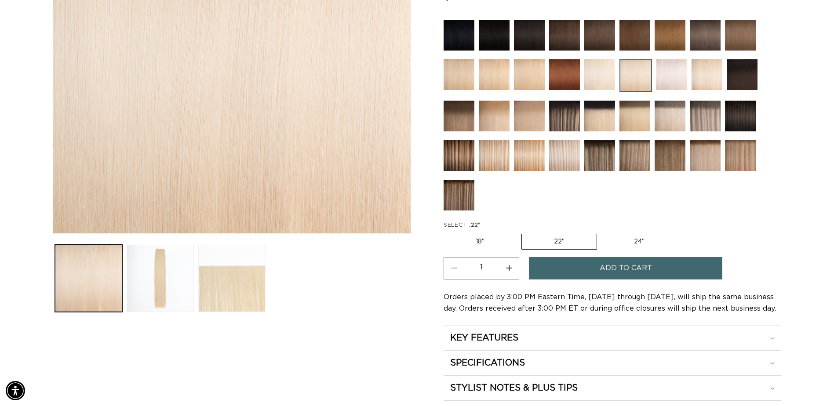
click at [600, 269] on span "Add to cart" at bounding box center [626, 268] width 52 height 22
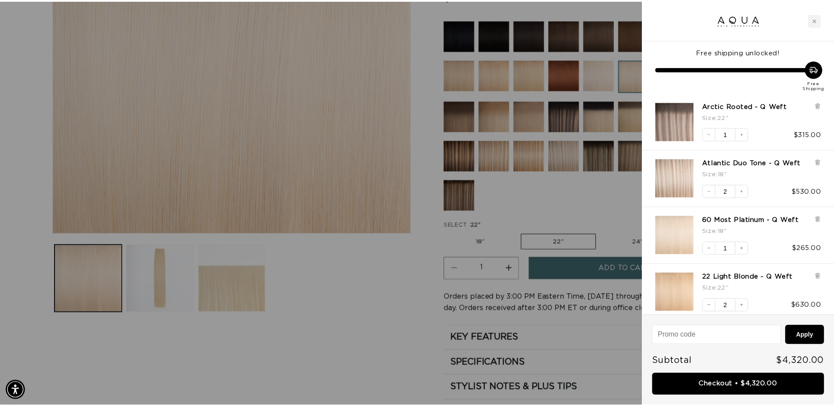
scroll to position [0, 778]
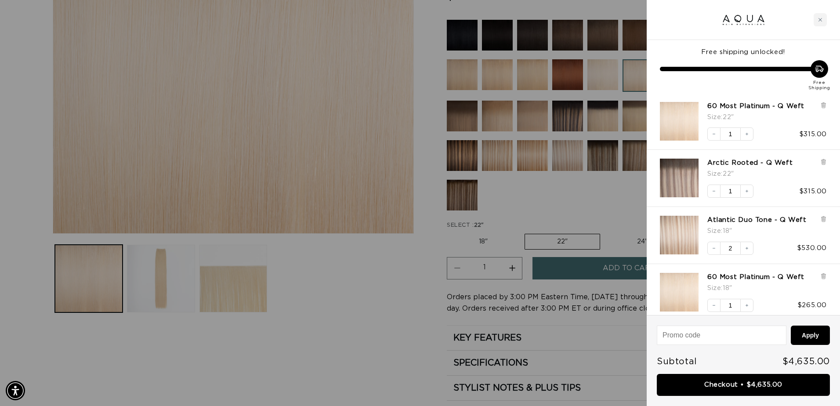
click at [331, 355] on div at bounding box center [420, 203] width 840 height 406
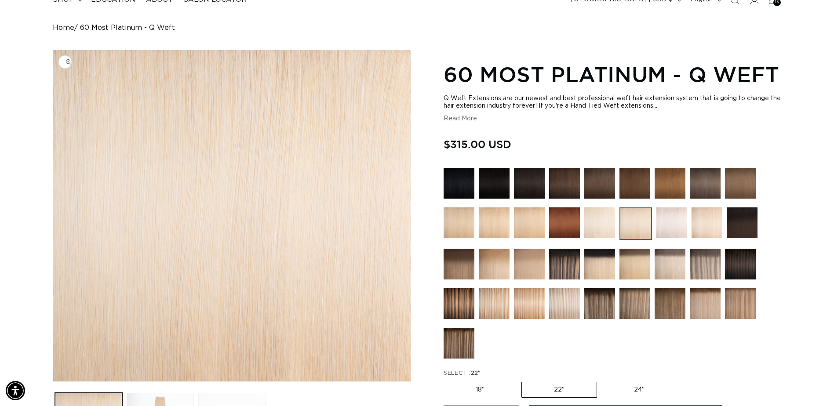
scroll to position [0, 0]
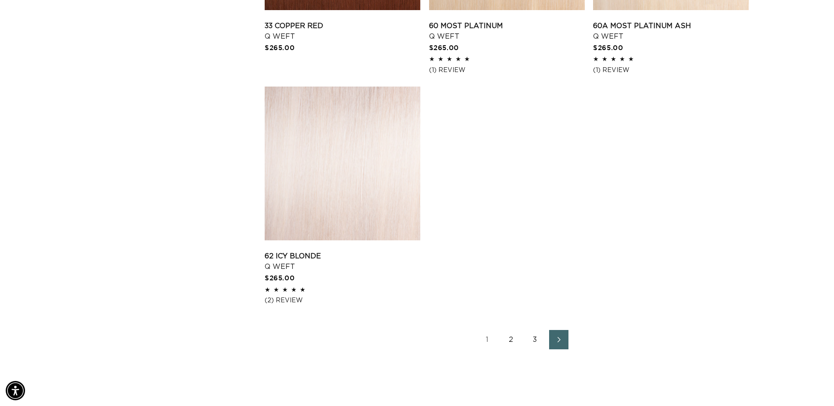
click at [510, 339] on link "2" at bounding box center [511, 339] width 19 height 19
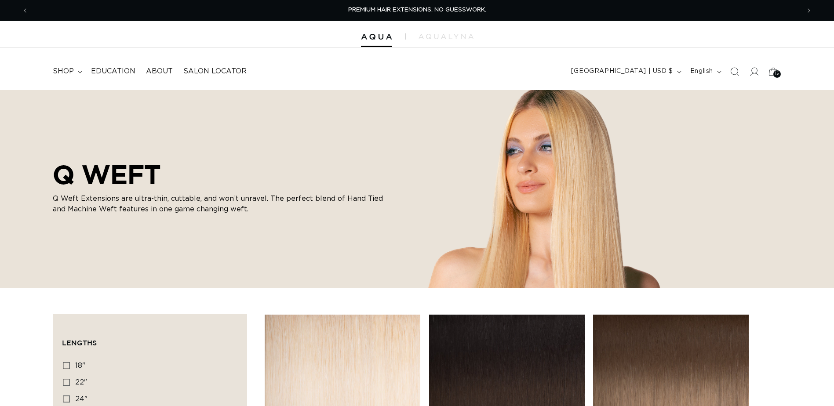
scroll to position [220, 0]
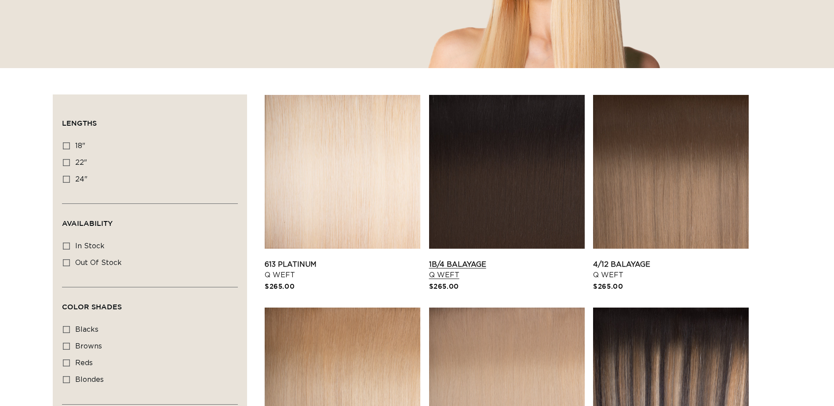
click at [455, 266] on link "1B/4 Balayage Q Weft" at bounding box center [507, 269] width 156 height 21
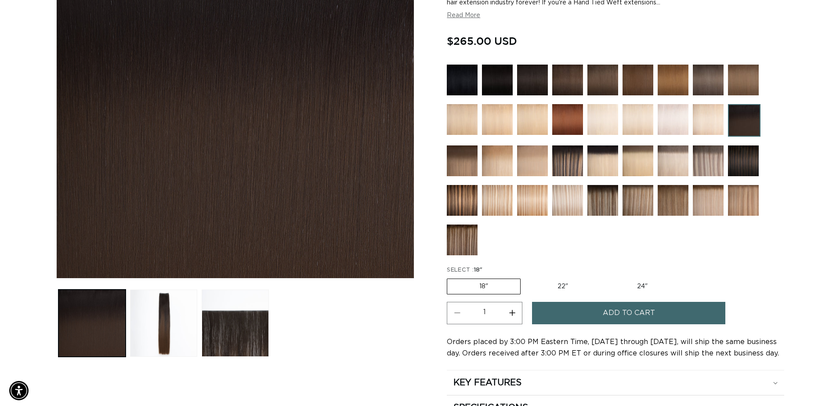
scroll to position [176, 0]
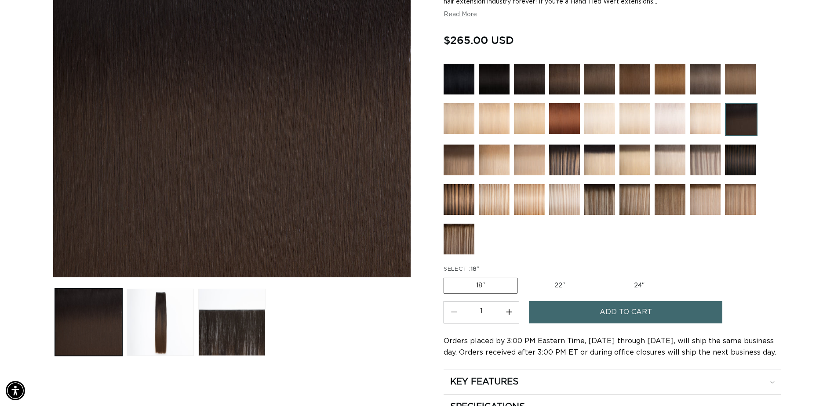
click at [594, 309] on button "Add to cart" at bounding box center [625, 312] width 193 height 22
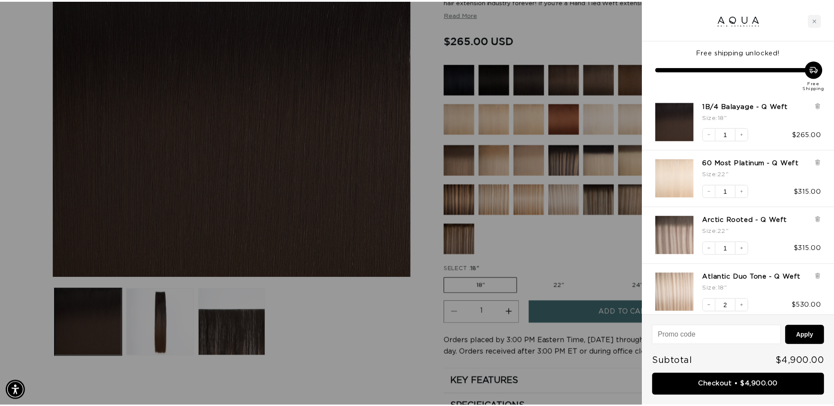
scroll to position [0, 1556]
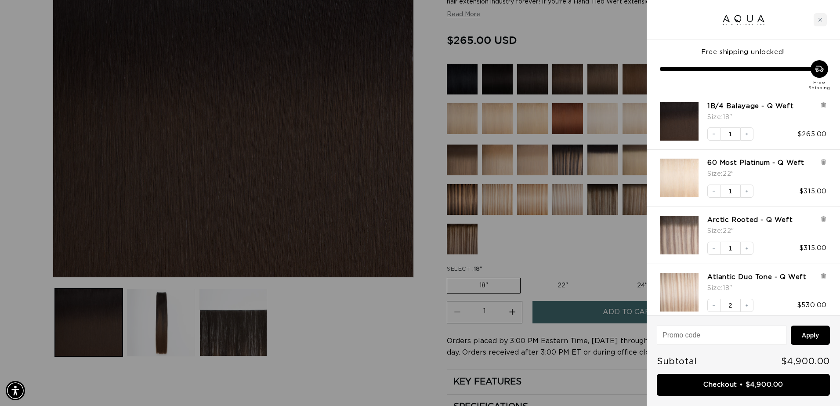
click at [388, 320] on div at bounding box center [420, 203] width 840 height 406
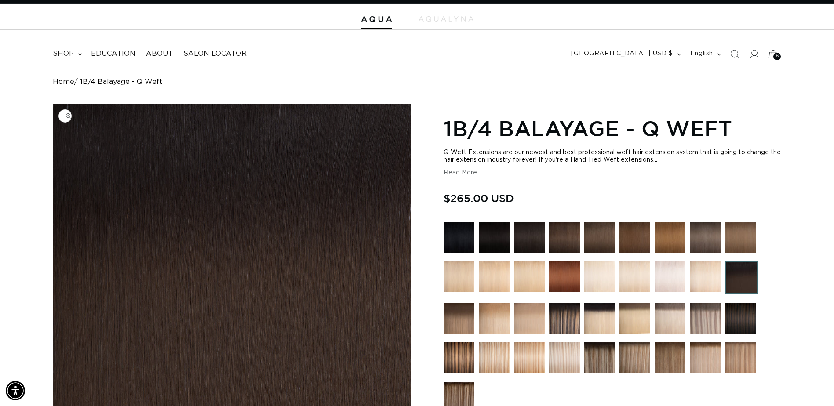
scroll to position [0, 0]
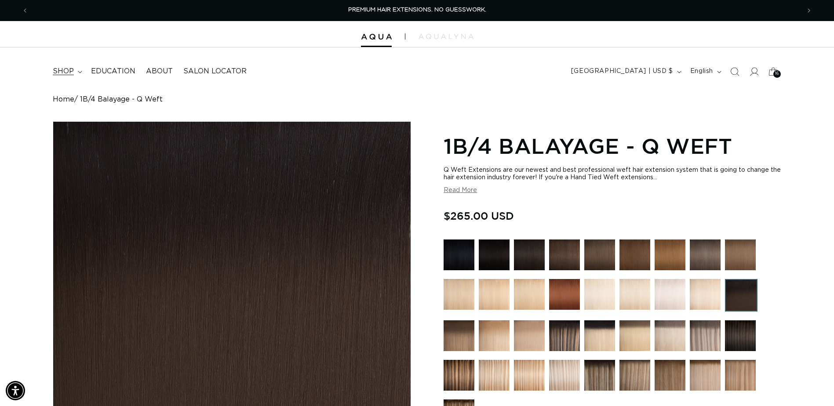
click at [67, 64] on summary "shop" at bounding box center [66, 72] width 38 height 20
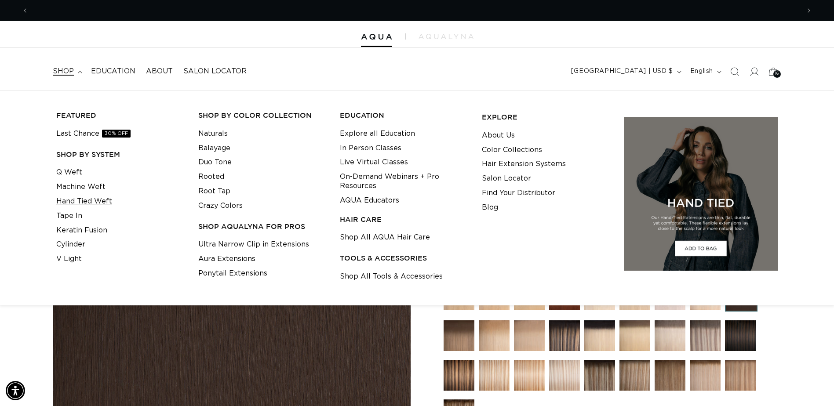
scroll to position [0, 771]
click at [85, 202] on link "Hand Tied Weft" at bounding box center [84, 201] width 56 height 15
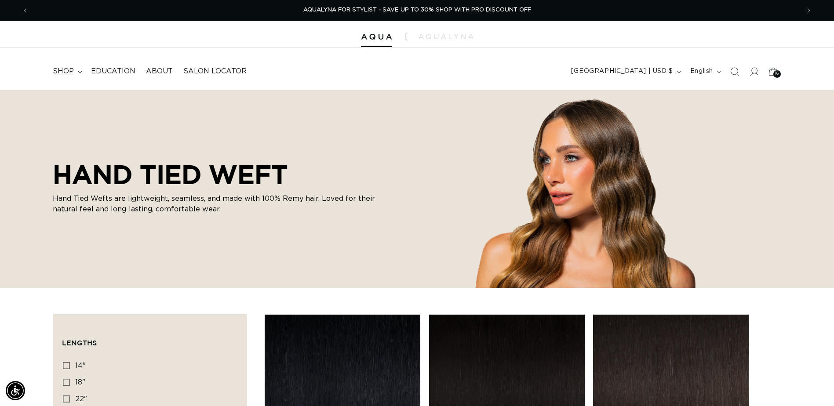
click at [69, 76] on summary "shop" at bounding box center [66, 72] width 38 height 20
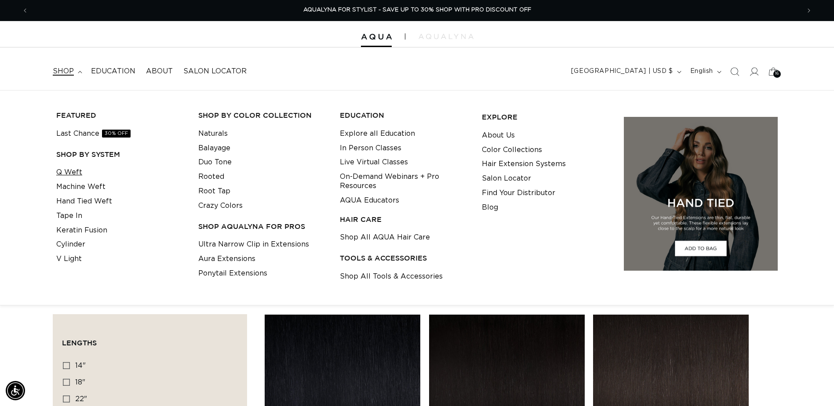
click at [70, 174] on link "Q Weft" at bounding box center [69, 172] width 26 height 15
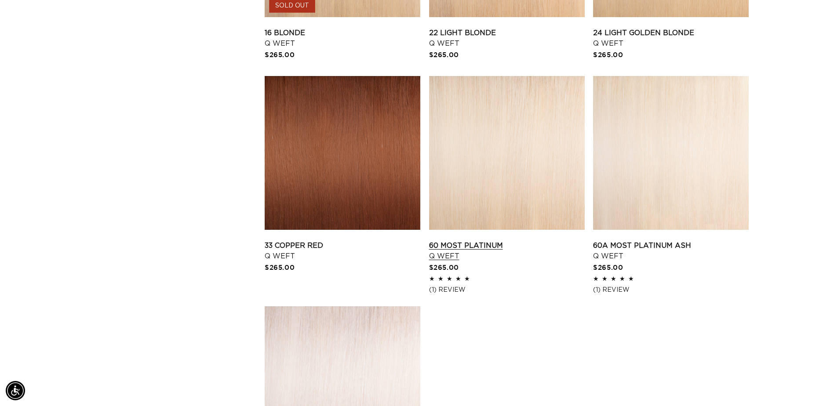
click at [469, 250] on link "60 Most Platinum Q Weft" at bounding box center [507, 250] width 156 height 21
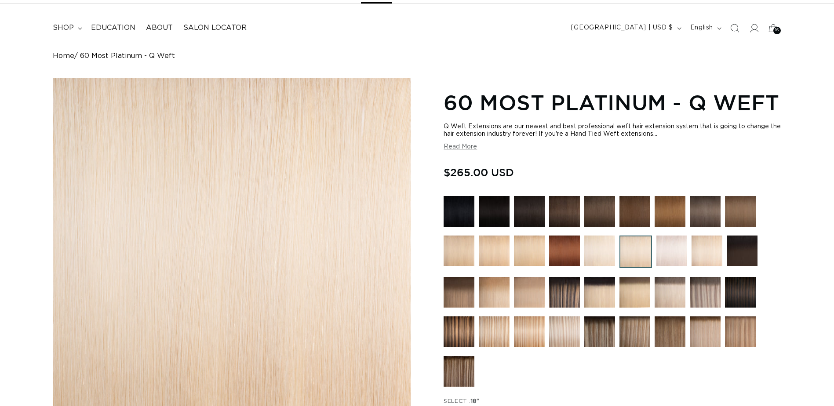
scroll to position [220, 0]
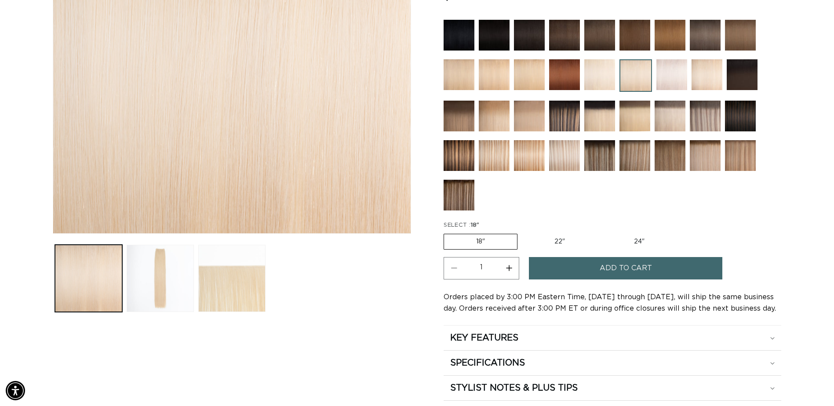
click at [559, 243] on label "22" Variant sold out or unavailable" at bounding box center [559, 241] width 75 height 15
click at [522, 233] on input "22" Variant sold out or unavailable" at bounding box center [522, 232] width 0 height 0
radio input "true"
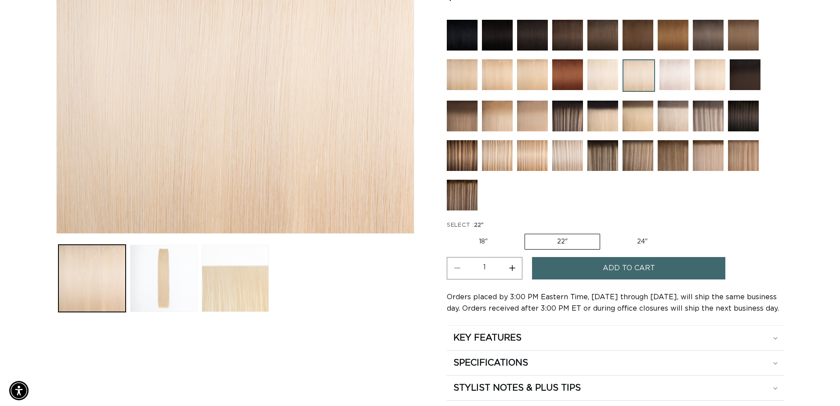
scroll to position [0, 771]
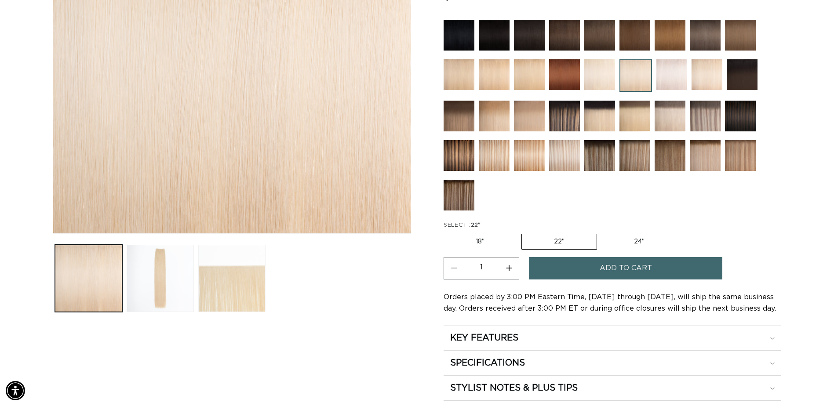
click at [636, 240] on label "24" Variant sold out or unavailable" at bounding box center [639, 241] width 75 height 15
click at [602, 233] on input "24" Variant sold out or unavailable" at bounding box center [601, 232] width 0 height 0
radio input "true"
click at [615, 268] on span "Add to cart" at bounding box center [626, 268] width 52 height 22
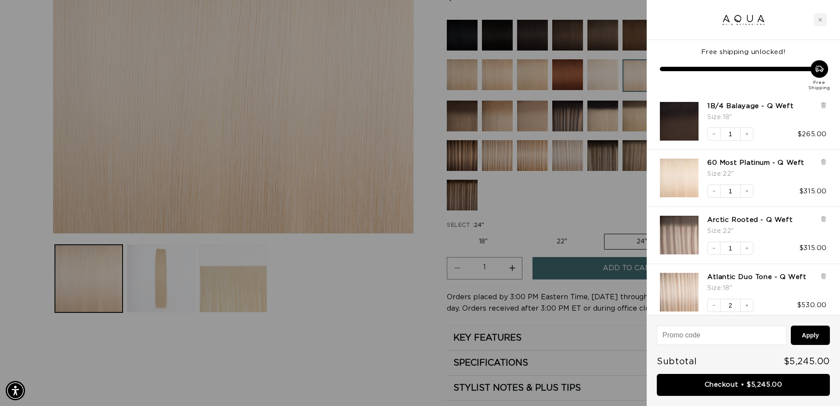
click at [335, 318] on div at bounding box center [420, 203] width 840 height 406
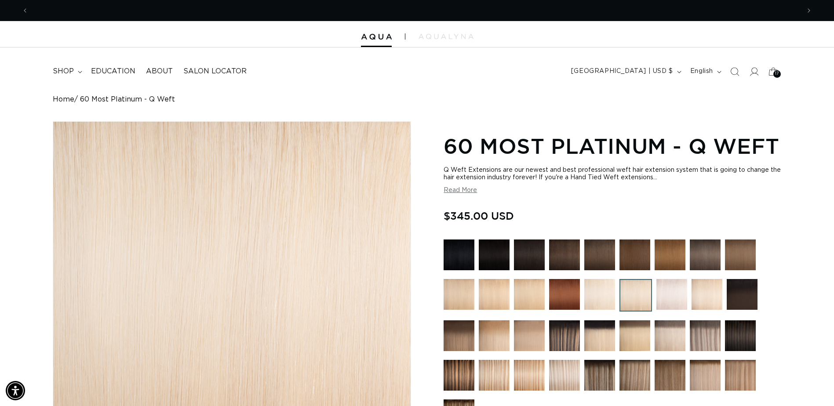
scroll to position [0, 771]
click at [63, 70] on span "shop" at bounding box center [63, 71] width 21 height 9
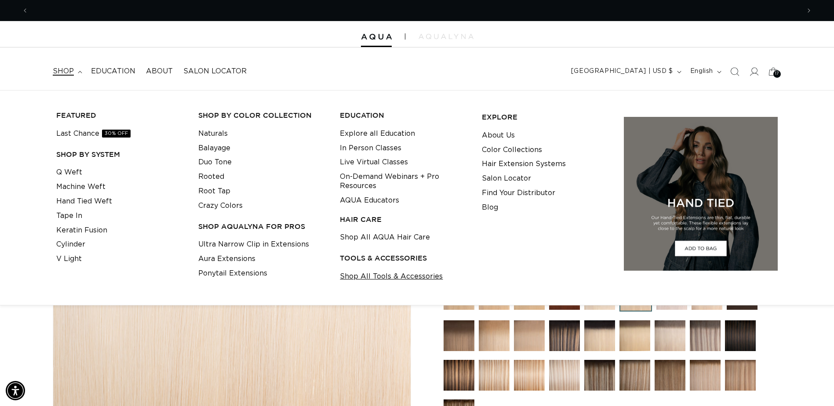
scroll to position [0, 0]
click at [395, 275] on link "Shop All Tools & Accessories" at bounding box center [391, 276] width 103 height 15
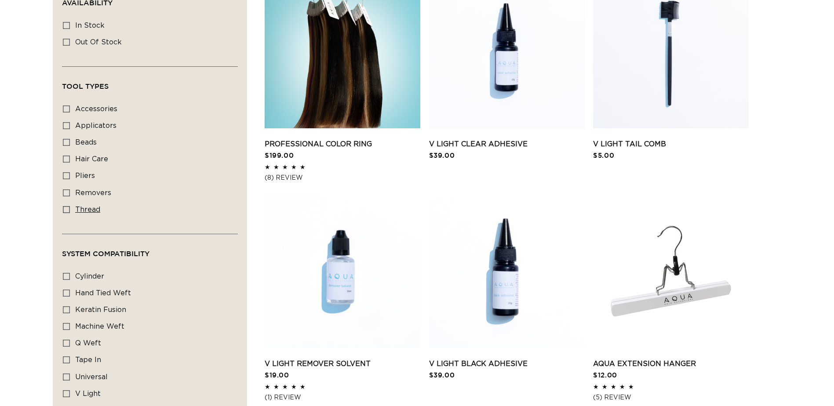
scroll to position [440, 0]
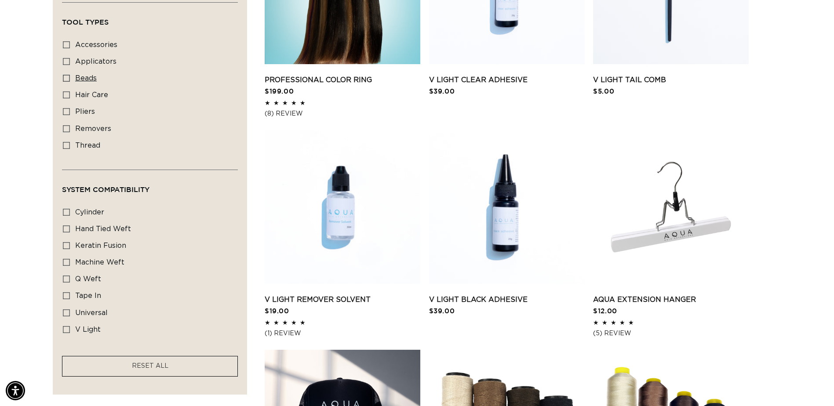
click at [68, 79] on icon at bounding box center [66, 78] width 7 height 7
click at [68, 79] on input "beads beads (2 products)" at bounding box center [66, 78] width 7 height 7
checkbox input "true"
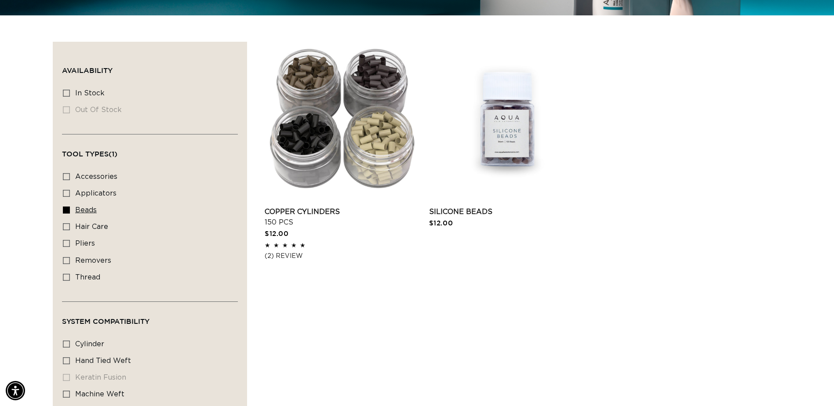
click at [67, 207] on icon at bounding box center [66, 210] width 7 height 7
click at [67, 207] on input "beads beads (2 products)" at bounding box center [66, 210] width 7 height 7
checkbox input "false"
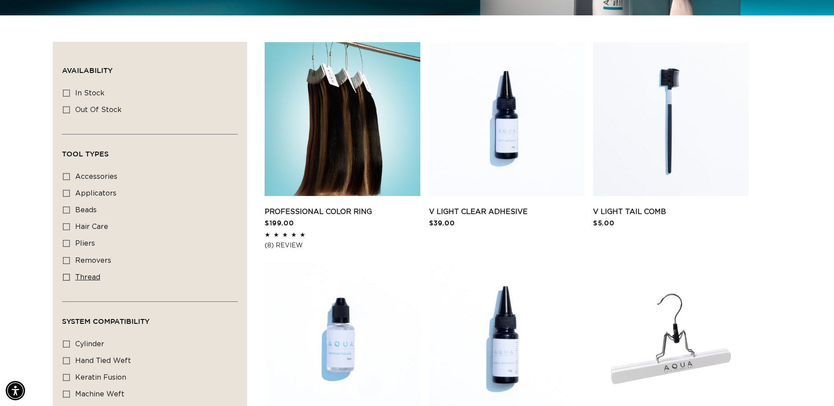
scroll to position [0, 1543]
click at [79, 278] on span "thread" at bounding box center [87, 277] width 25 height 7
click at [70, 278] on input "thread thread (2 products)" at bounding box center [66, 277] width 7 height 7
checkbox input "true"
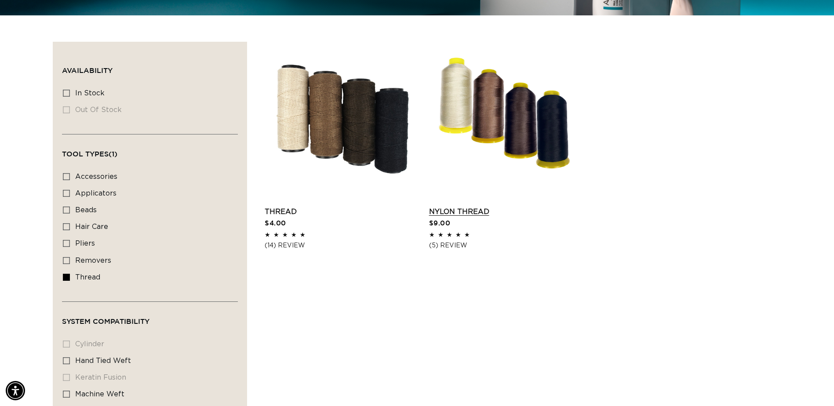
scroll to position [0, 1543]
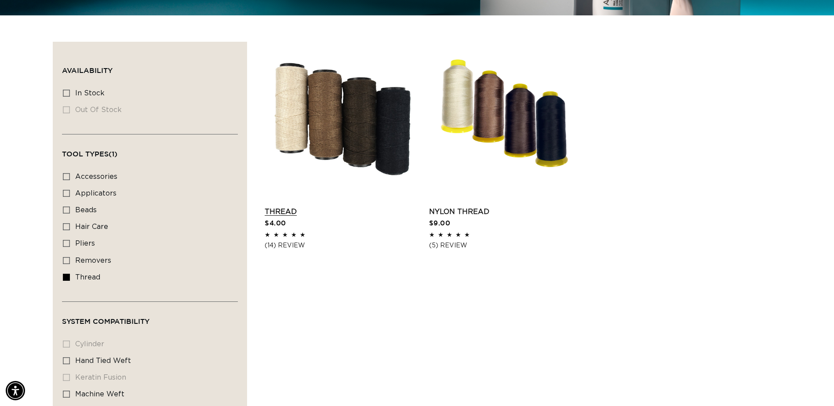
click at [288, 214] on link "Thread" at bounding box center [343, 212] width 156 height 11
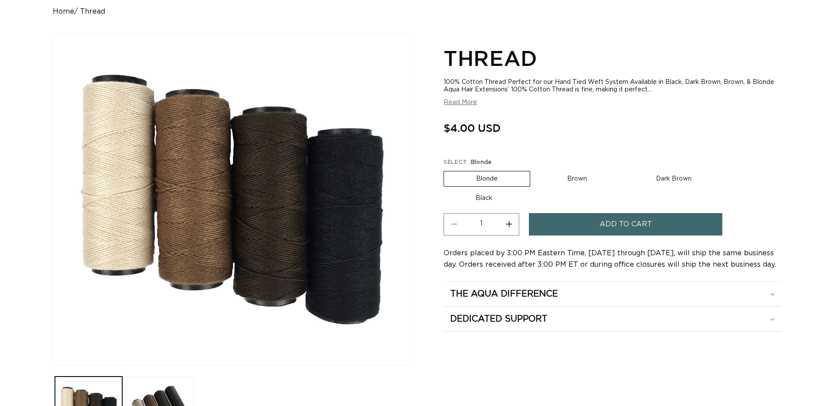
click at [581, 178] on label "Brown Variant sold out or unavailable" at bounding box center [577, 178] width 84 height 15
click at [535, 170] on input "Brown Variant sold out or unavailable" at bounding box center [534, 169] width 0 height 0
radio input "true"
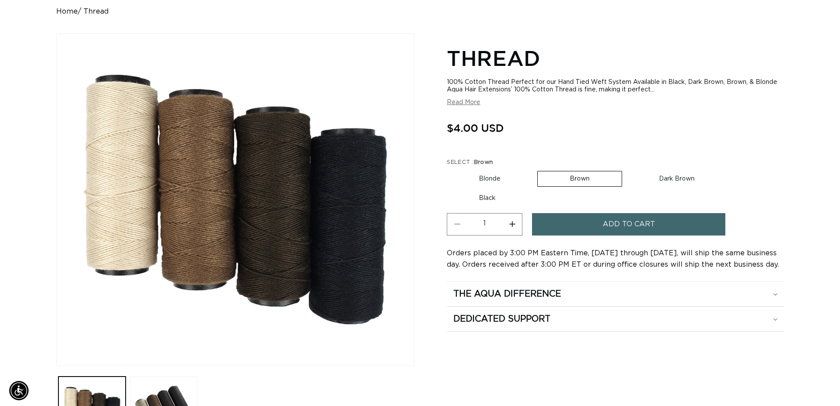
scroll to position [0, 1543]
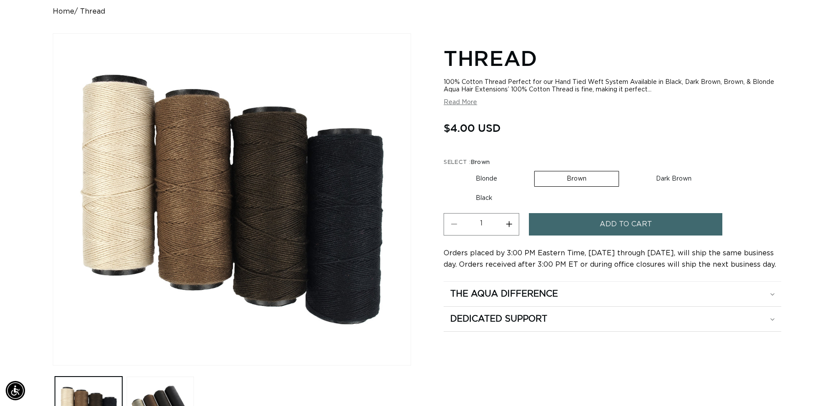
click at [505, 225] on button "Increase quantity for Thread" at bounding box center [509, 224] width 20 height 22
type input "2"
click at [576, 219] on button "Add to cart" at bounding box center [625, 224] width 193 height 22
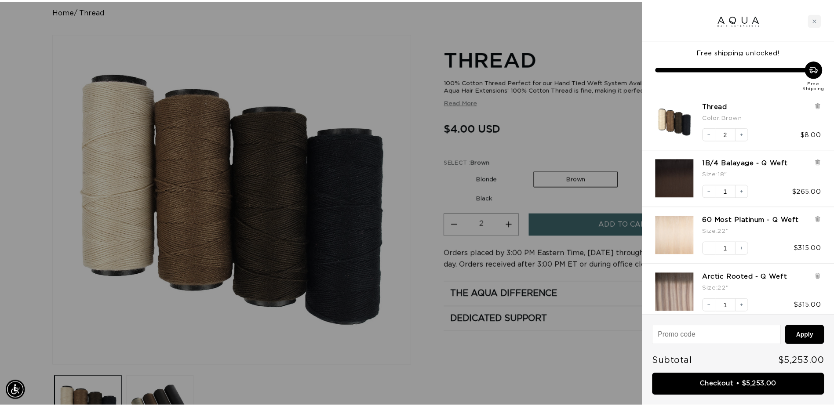
scroll to position [0, 0]
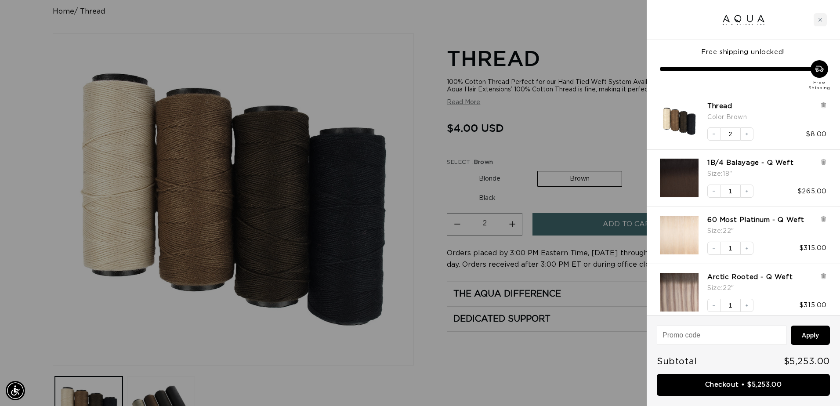
click at [563, 378] on div at bounding box center [420, 203] width 840 height 406
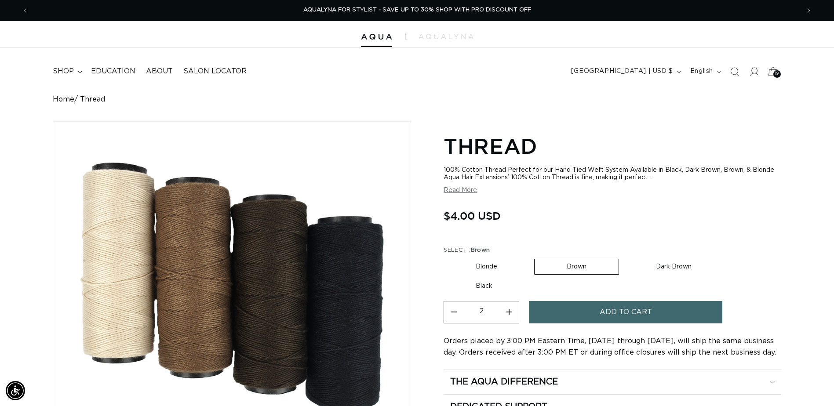
click at [771, 73] on icon at bounding box center [773, 71] width 21 height 21
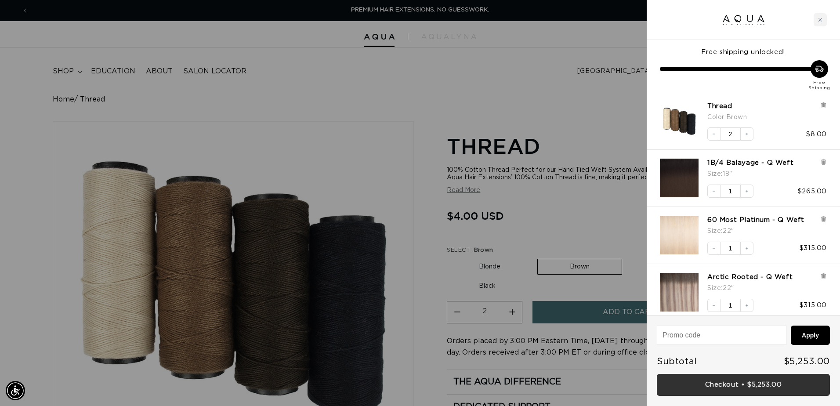
click at [712, 388] on link "Checkout • $5,253.00" at bounding box center [743, 385] width 173 height 22
click at [712, 388] on div "Checkout • $5,253.00" at bounding box center [743, 385] width 173 height 22
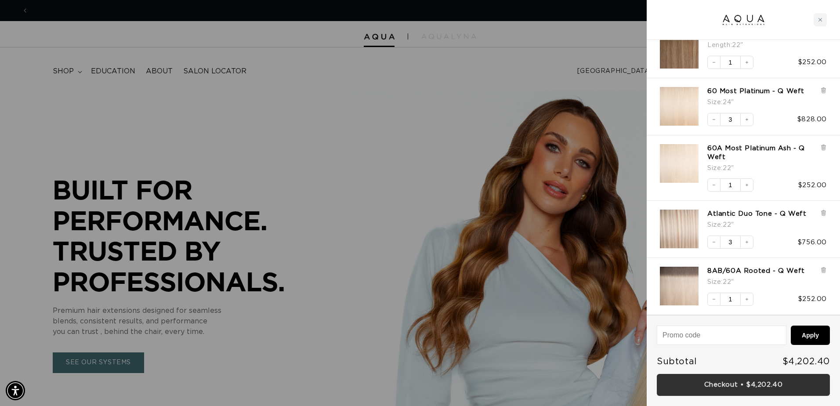
scroll to position [0, 778]
click at [752, 388] on link "Checkout • $4,202.40" at bounding box center [743, 385] width 173 height 22
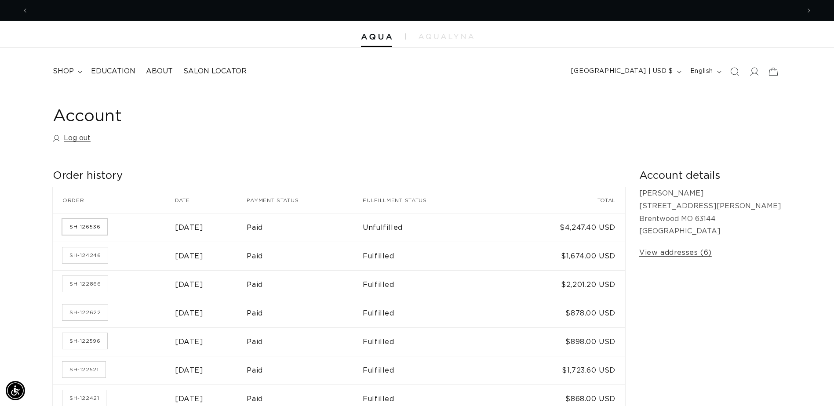
scroll to position [0, 771]
drag, startPoint x: 92, startPoint y: 226, endPoint x: 200, endPoint y: 149, distance: 132.7
click at [101, 227] on link "SH-126536" at bounding box center [84, 227] width 45 height 16
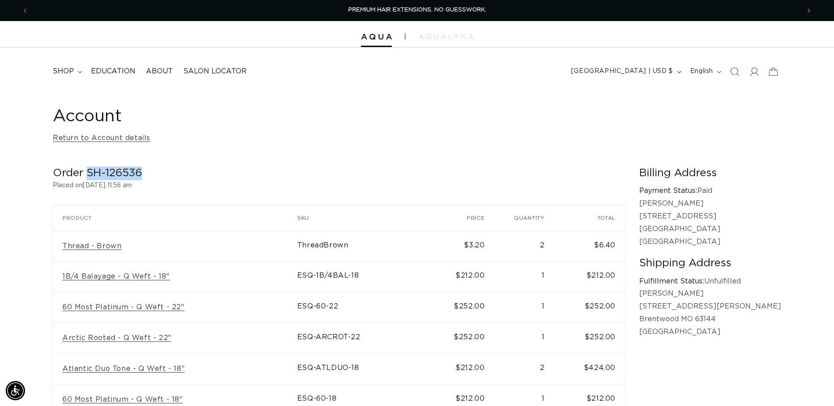
drag, startPoint x: 141, startPoint y: 169, endPoint x: 86, endPoint y: 170, distance: 54.9
click at [86, 170] on h2 "Order SH-126536" at bounding box center [339, 174] width 572 height 14
copy h2 "SH-126536"
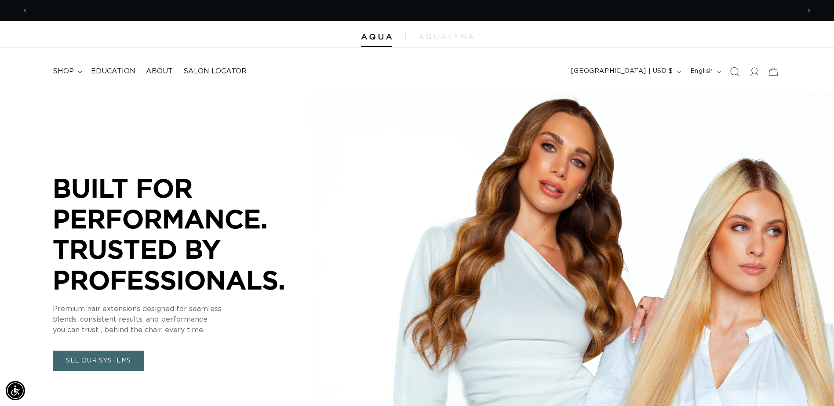
scroll to position [0, 771]
click at [752, 68] on icon at bounding box center [754, 71] width 9 height 9
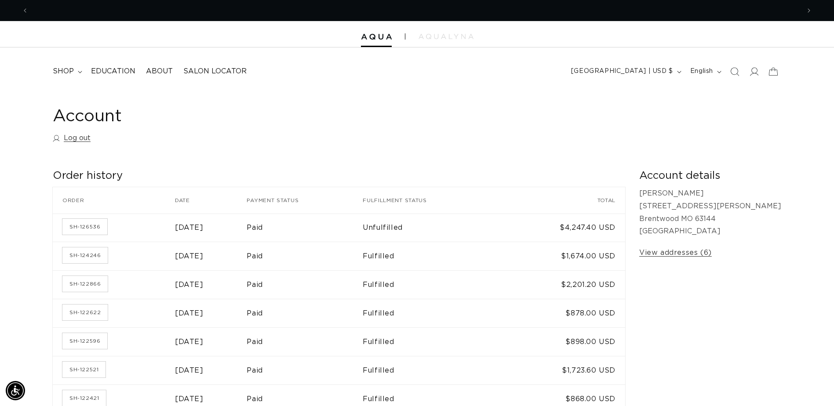
scroll to position [0, 771]
click at [78, 137] on link "Log out" at bounding box center [72, 138] width 38 height 13
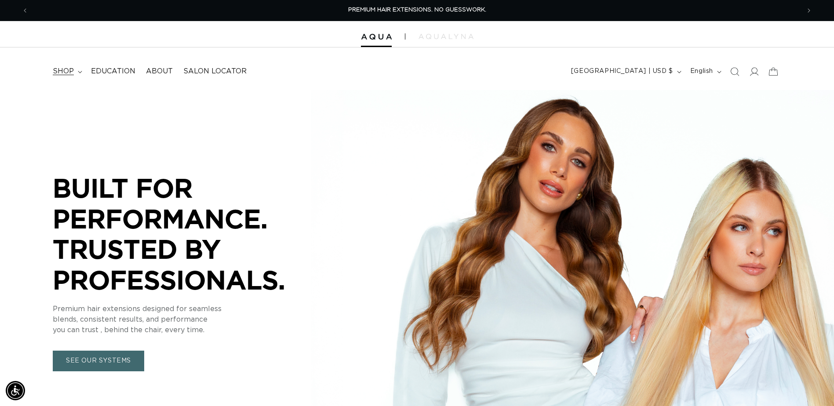
click at [54, 67] on span "shop" at bounding box center [63, 71] width 21 height 9
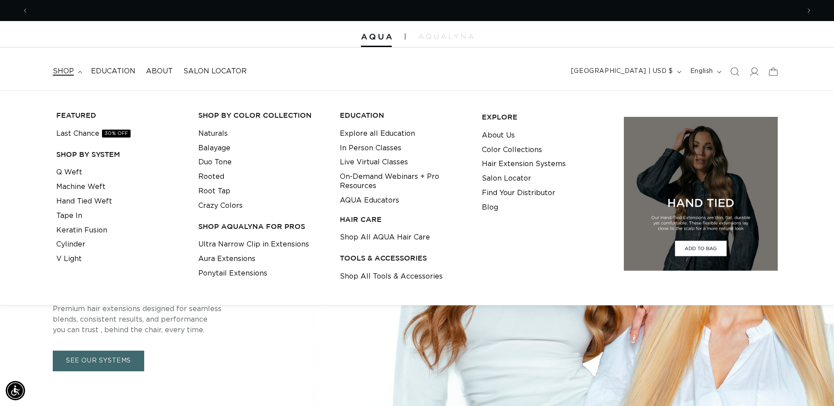
scroll to position [0, 771]
click at [73, 204] on link "Hand Tied Weft" at bounding box center [84, 201] width 56 height 15
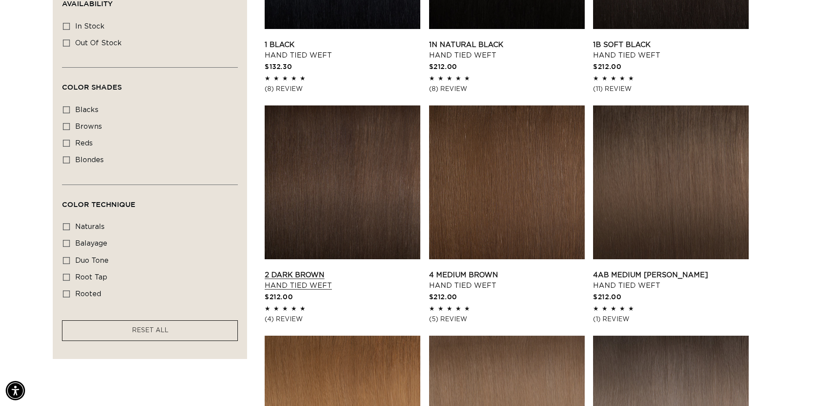
click at [379, 270] on link "2 Dark Brown Hand Tied Weft" at bounding box center [343, 280] width 156 height 21
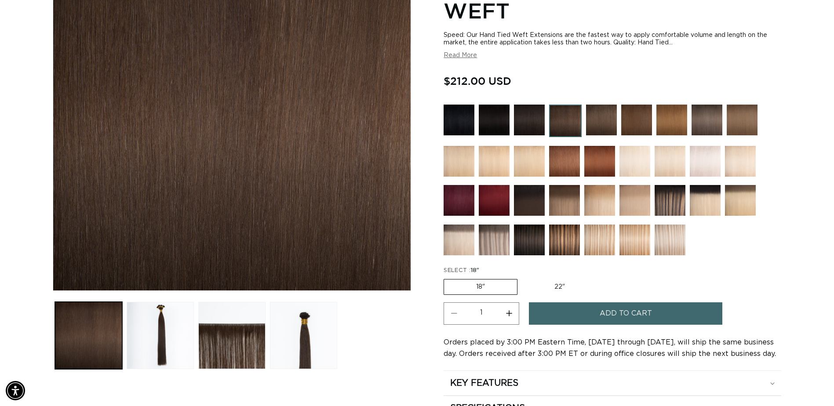
scroll to position [176, 0]
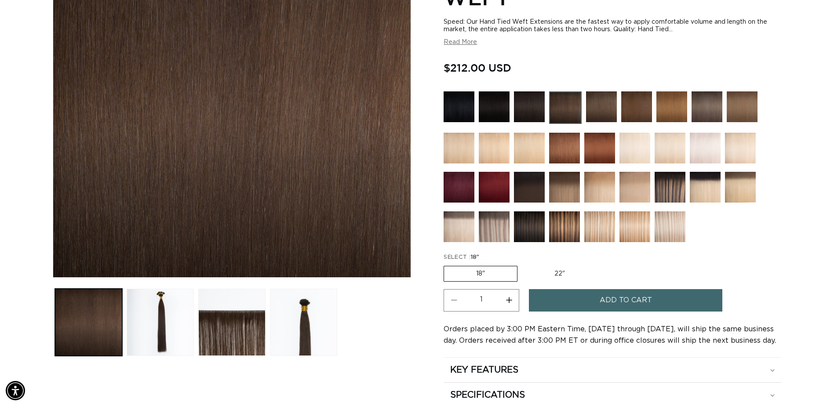
click at [511, 301] on button "Increase quantity for 2 Dark Brown - Hand Tied Weft" at bounding box center [509, 300] width 20 height 22
type input "2"
click at [596, 303] on button "Add to cart" at bounding box center [625, 300] width 193 height 22
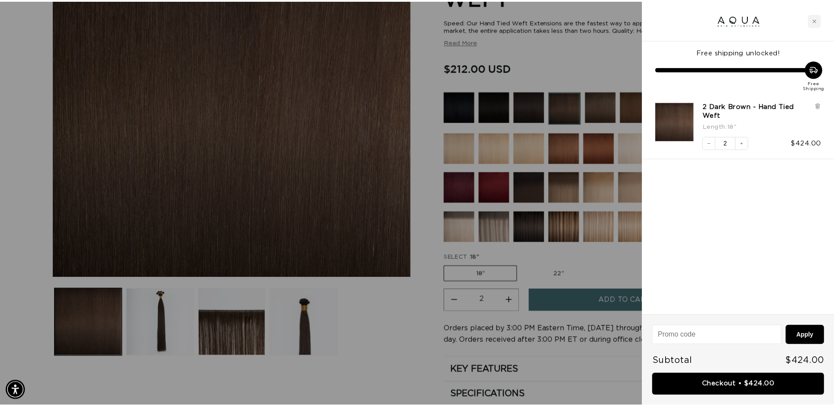
scroll to position [0, 0]
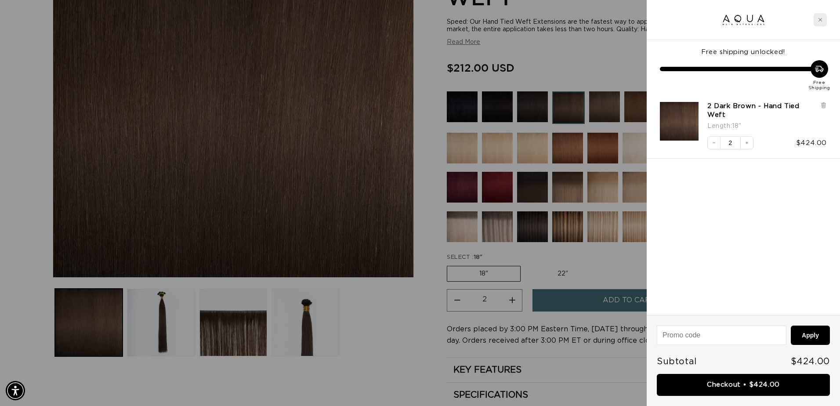
click at [825, 19] on div "Close cart" at bounding box center [820, 19] width 13 height 13
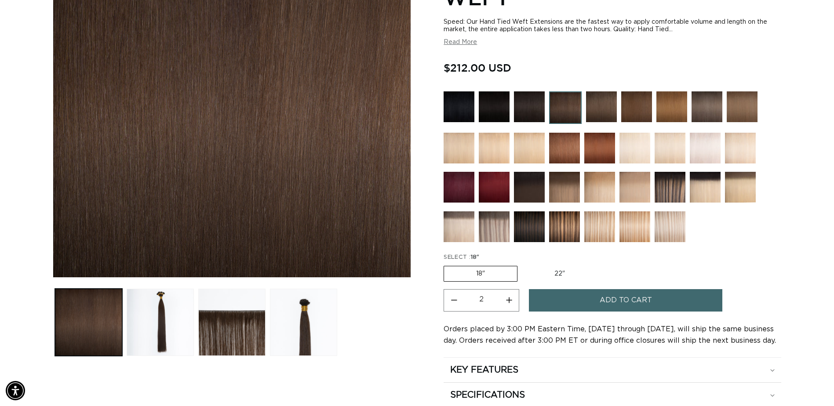
click at [557, 275] on label "22" Variant sold out or unavailable" at bounding box center [559, 273] width 75 height 15
click at [522, 265] on input "22" Variant sold out or unavailable" at bounding box center [522, 264] width 0 height 0
radio input "true"
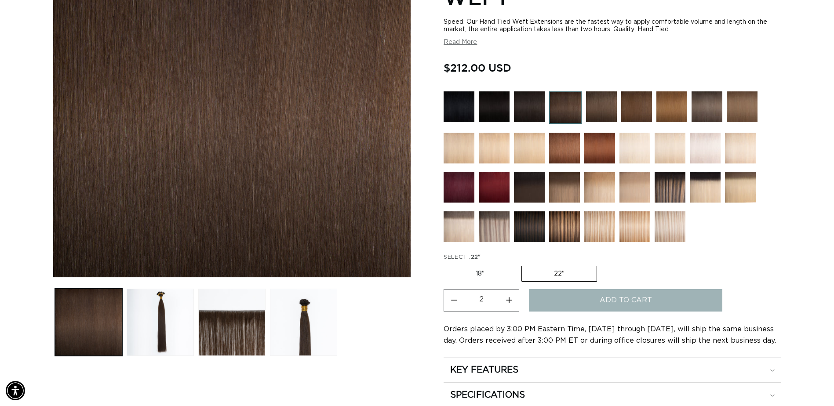
scroll to position [0, 771]
type input "1"
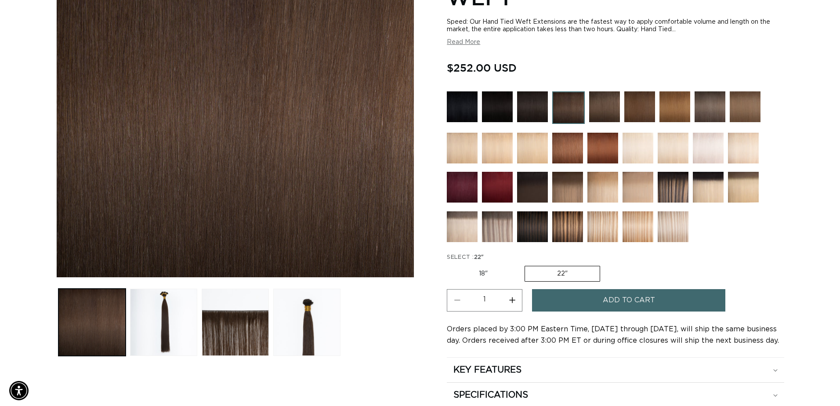
scroll to position [0, 1543]
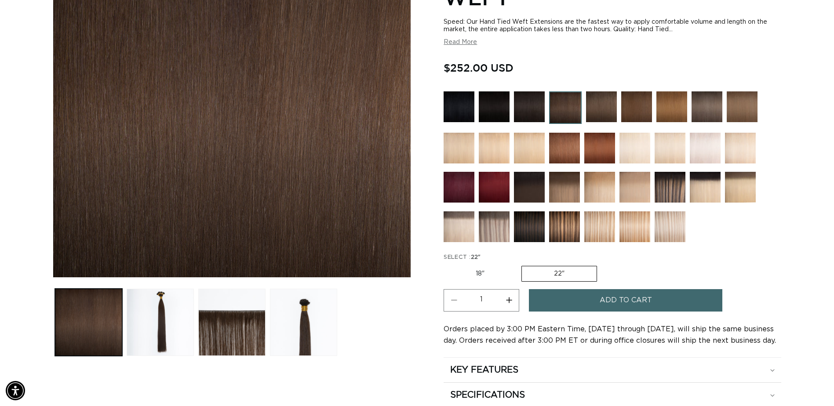
click at [633, 301] on span "Add to cart" at bounding box center [626, 300] width 52 height 22
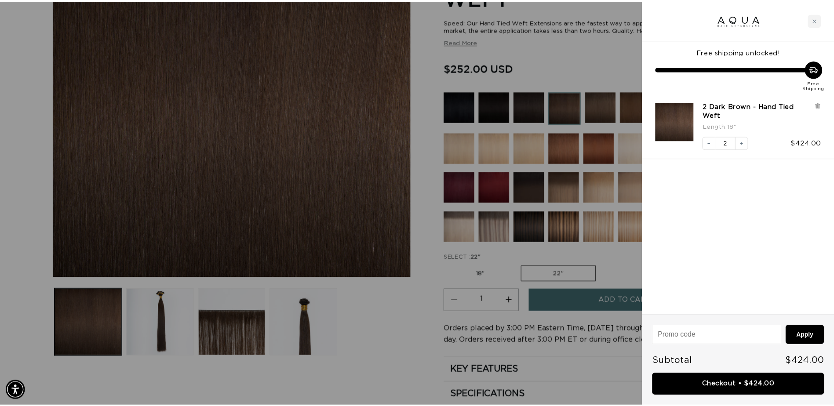
scroll to position [0, 0]
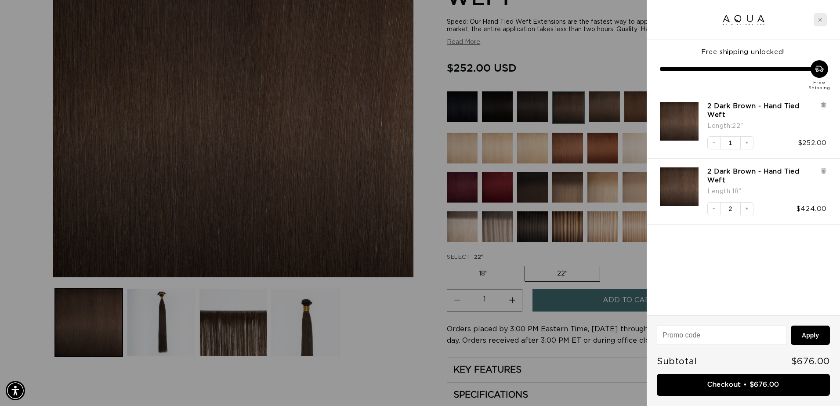
click at [825, 18] on div "Close cart" at bounding box center [820, 19] width 13 height 13
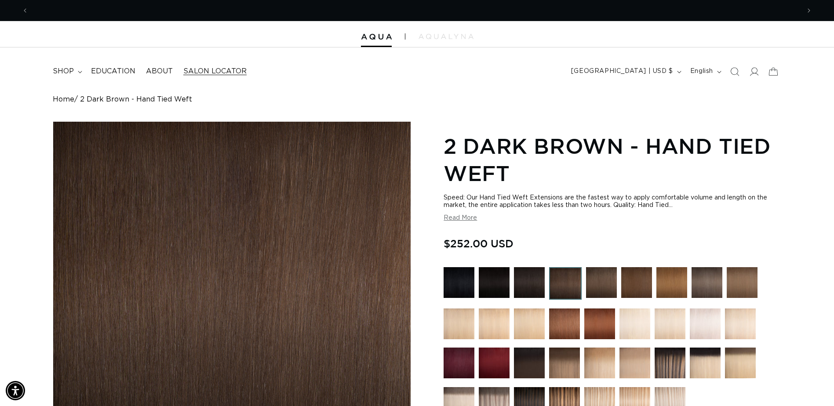
scroll to position [0, 771]
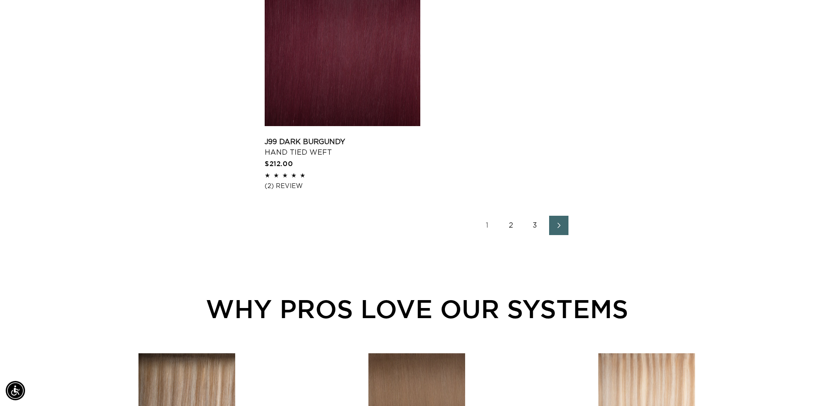
click at [535, 223] on link "3" at bounding box center [534, 225] width 19 height 19
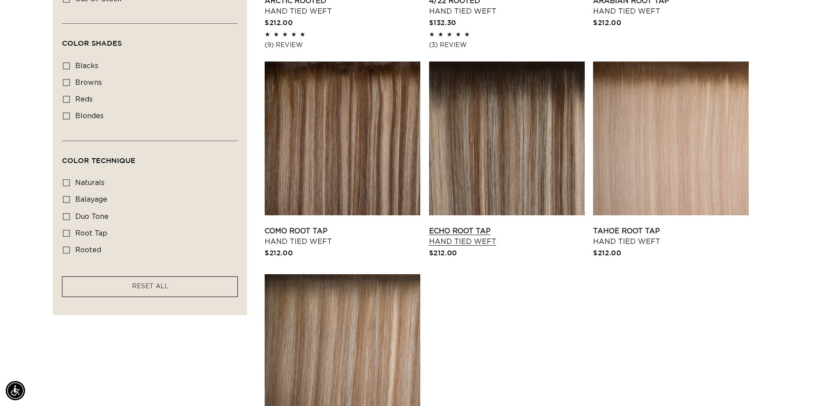
scroll to position [0, 1543]
click at [470, 237] on link "Echo Root Tap Hand Tied Weft" at bounding box center [507, 236] width 156 height 21
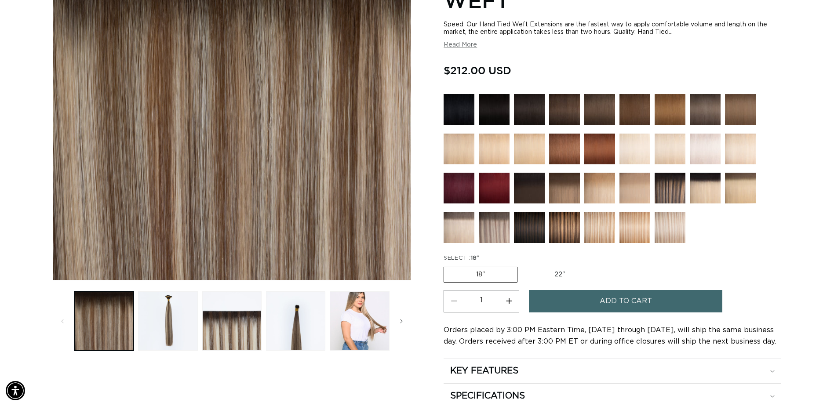
scroll to position [176, 0]
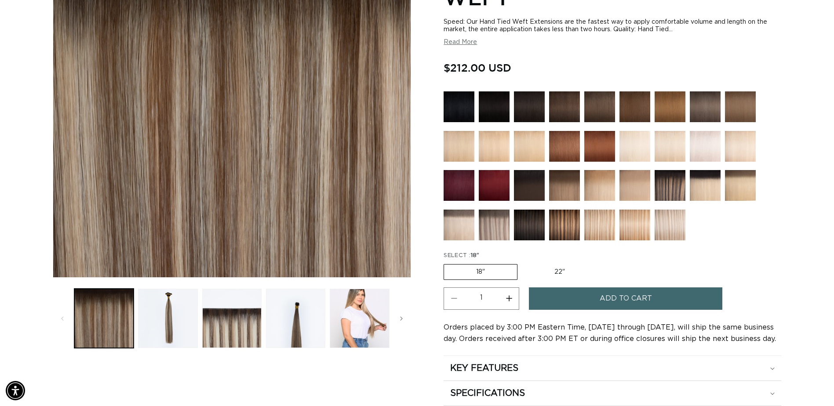
click at [553, 272] on label "22" Variant sold out or unavailable" at bounding box center [559, 272] width 75 height 15
click at [522, 263] on input "22" Variant sold out or unavailable" at bounding box center [522, 262] width 0 height 0
radio input "true"
click at [507, 296] on button "Increase quantity for Echo Root Tap - Hand Tied Weft" at bounding box center [509, 298] width 20 height 22
type input "2"
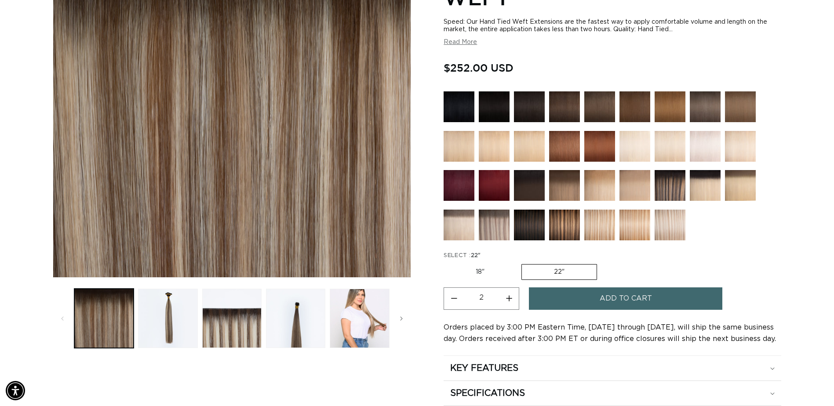
click at [632, 300] on span "Add to cart" at bounding box center [626, 298] width 52 height 22
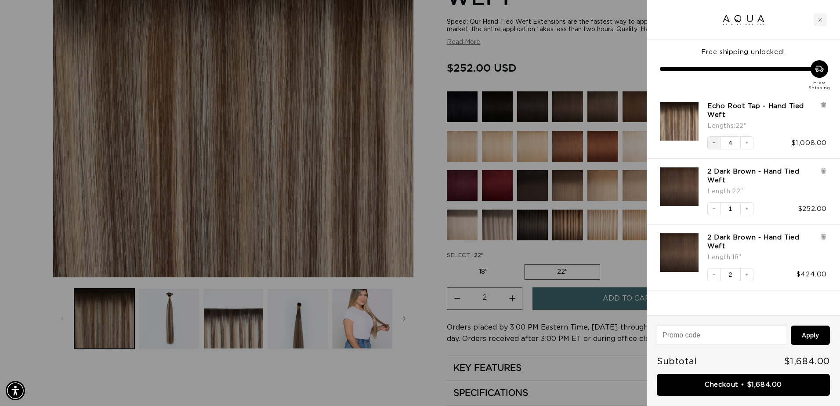
click at [718, 146] on button "Decrease quantity" at bounding box center [714, 142] width 13 height 13
click at [747, 388] on link "Checkout • $1,180.00" at bounding box center [743, 385] width 173 height 22
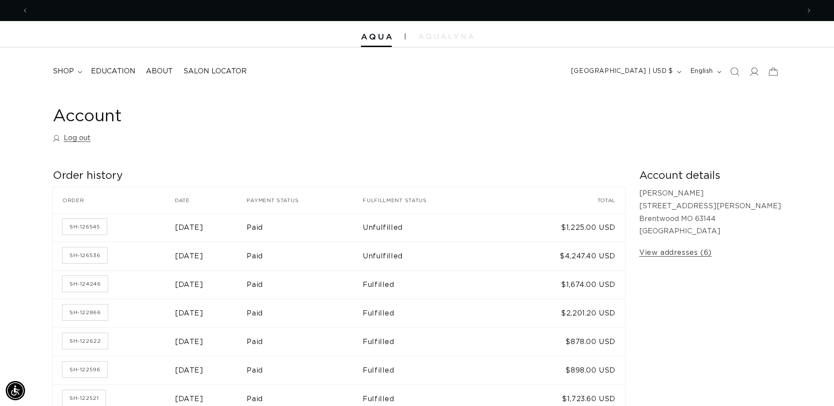
click at [91, 225] on link "SH-126545" at bounding box center [84, 227] width 44 height 16
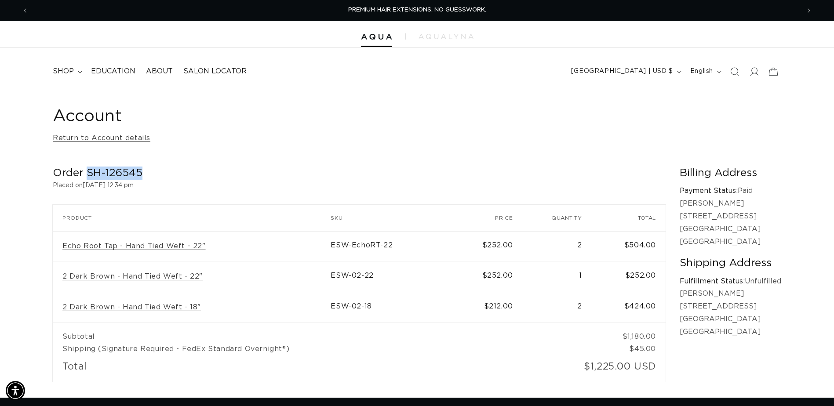
drag, startPoint x: 144, startPoint y: 175, endPoint x: 88, endPoint y: 176, distance: 55.4
click at [88, 176] on h2 "Order SH-126545" at bounding box center [359, 174] width 613 height 14
copy h2 "SH-126545"
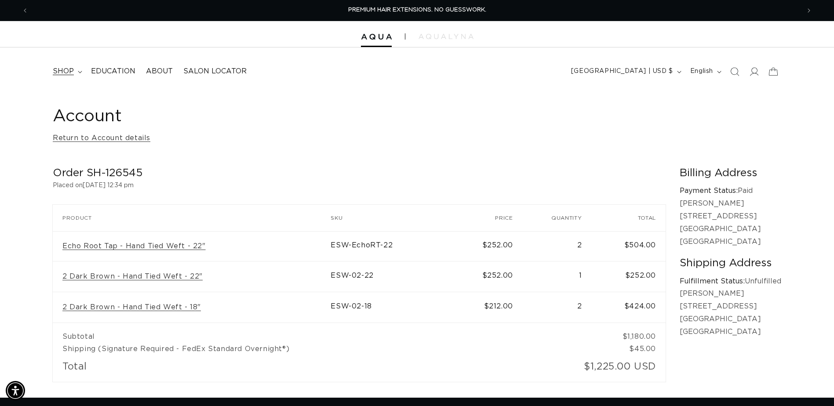
click at [58, 71] on span "shop" at bounding box center [63, 71] width 21 height 9
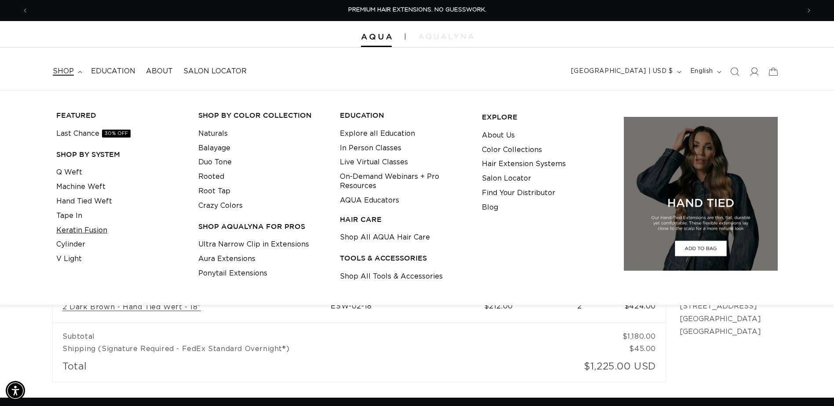
click at [75, 229] on link "Keratin Fusion" at bounding box center [81, 230] width 51 height 15
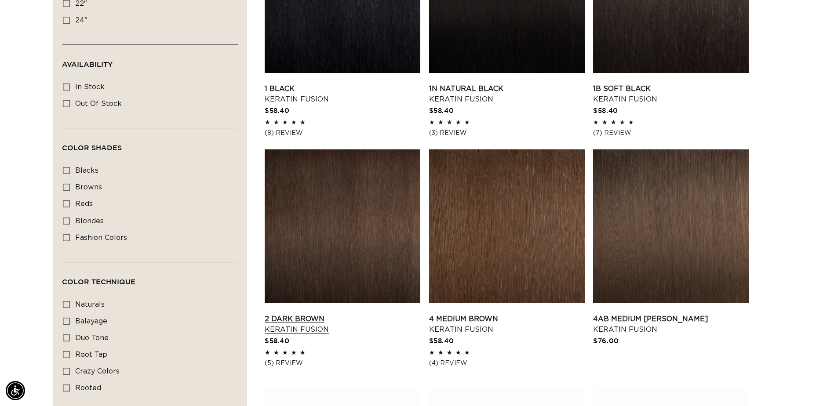
scroll to position [0, 1543]
click at [306, 328] on link "2 Dark Brown Keratin Fusion" at bounding box center [343, 324] width 156 height 21
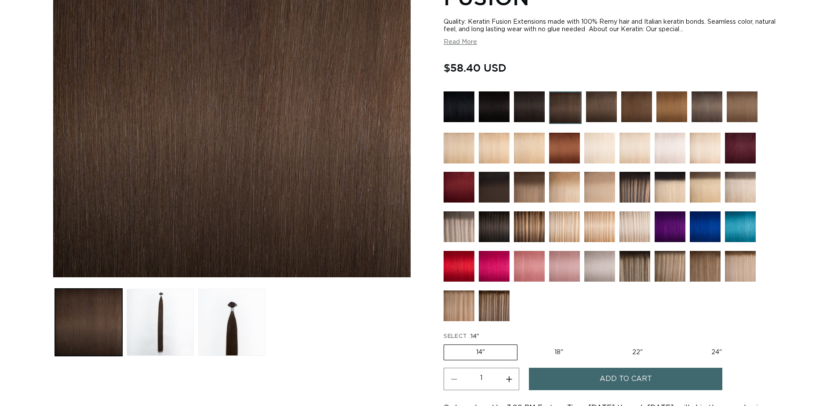
click at [558, 348] on label "18" Variant sold out or unavailable" at bounding box center [558, 352] width 73 height 15
click at [522, 343] on input "18" Variant sold out or unavailable" at bounding box center [522, 343] width 0 height 0
radio input "true"
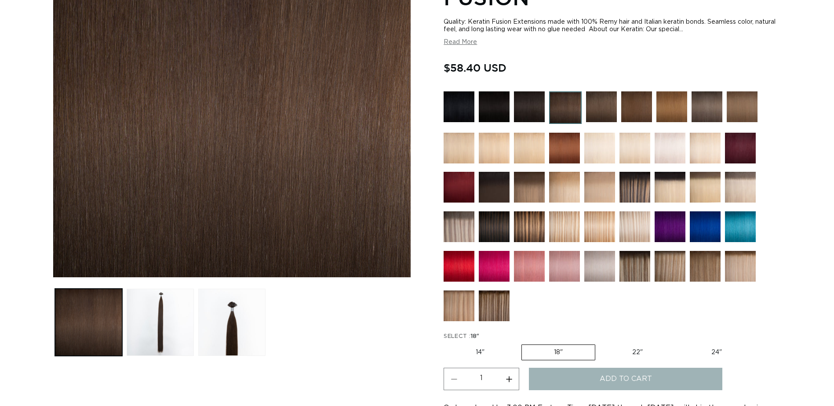
scroll to position [176, 0]
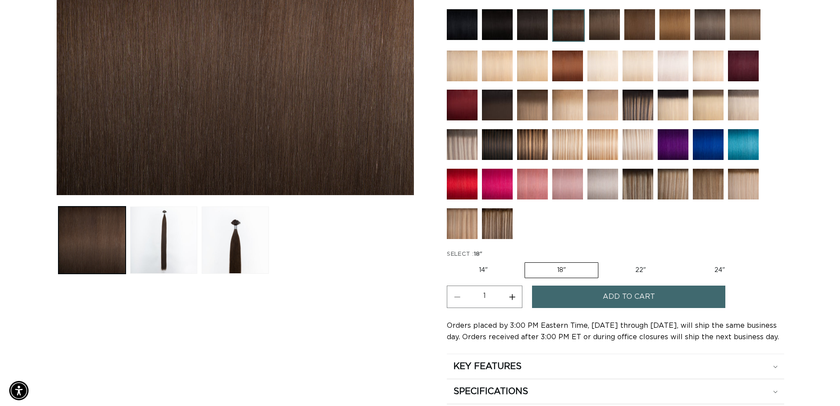
scroll to position [264, 0]
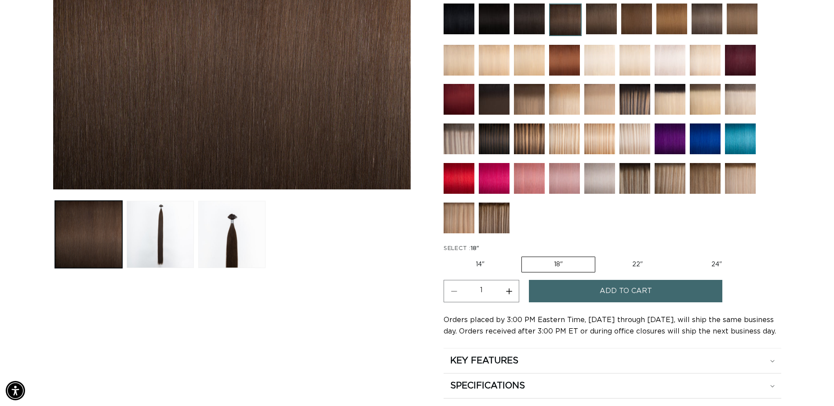
click at [611, 301] on span "Add to cart" at bounding box center [626, 291] width 52 height 22
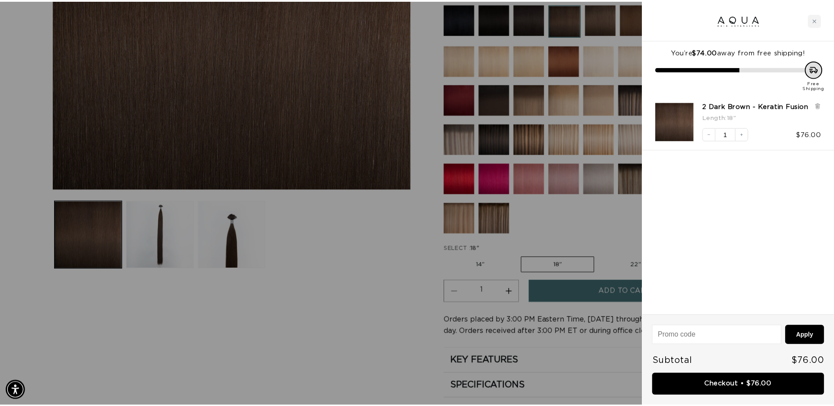
scroll to position [0, 0]
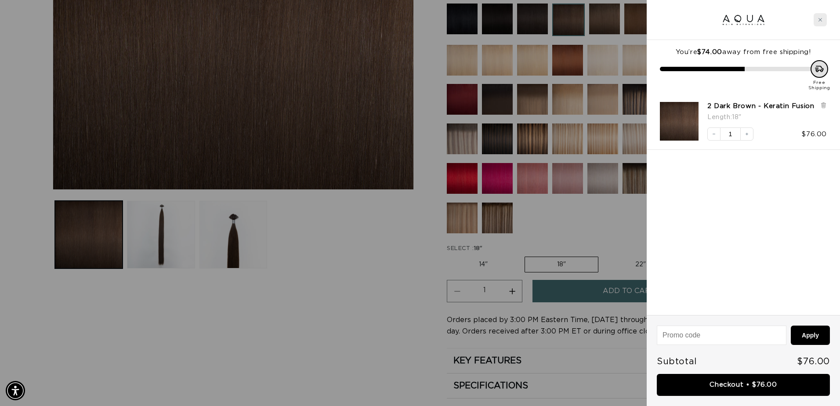
click at [826, 17] on div "Close cart" at bounding box center [820, 19] width 13 height 13
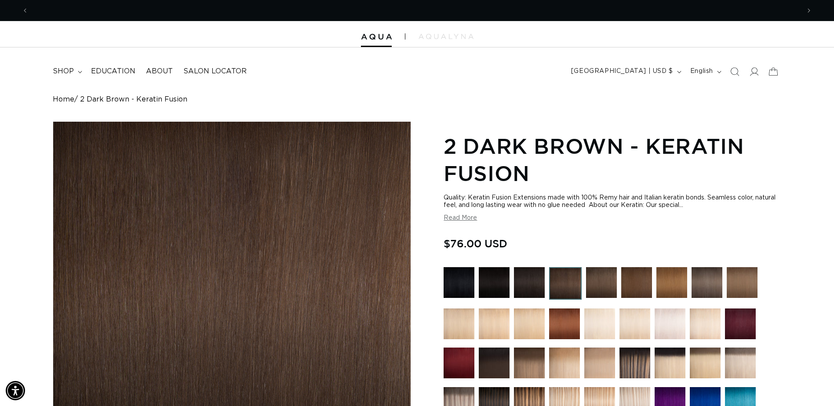
scroll to position [0, 771]
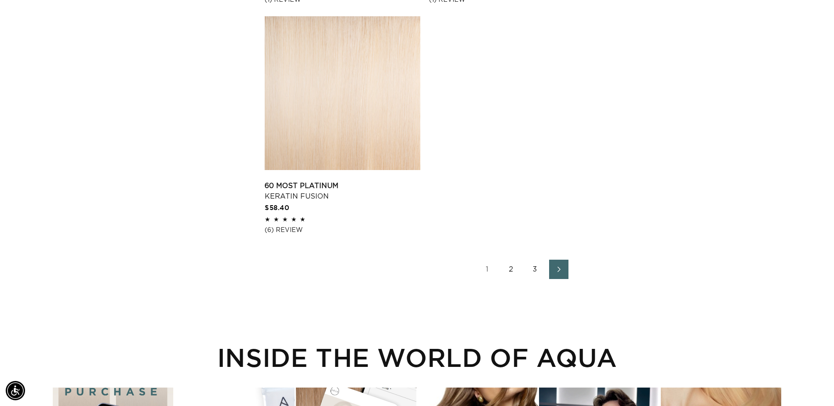
click at [513, 272] on link "2" at bounding box center [511, 269] width 19 height 19
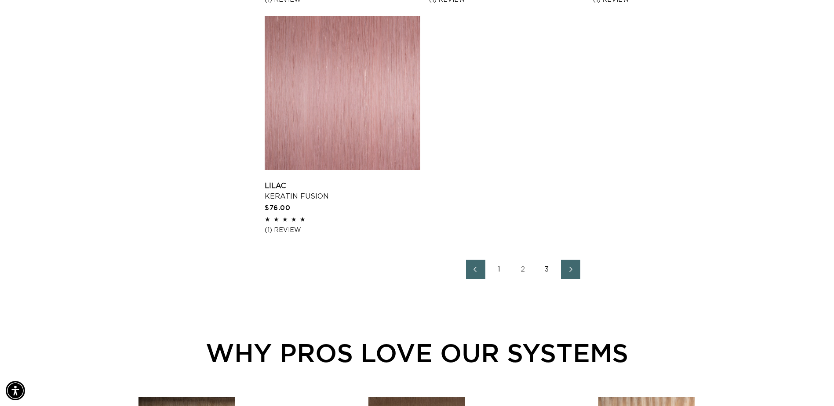
scroll to position [0, 771]
click at [546, 269] on link "3" at bounding box center [546, 269] width 19 height 19
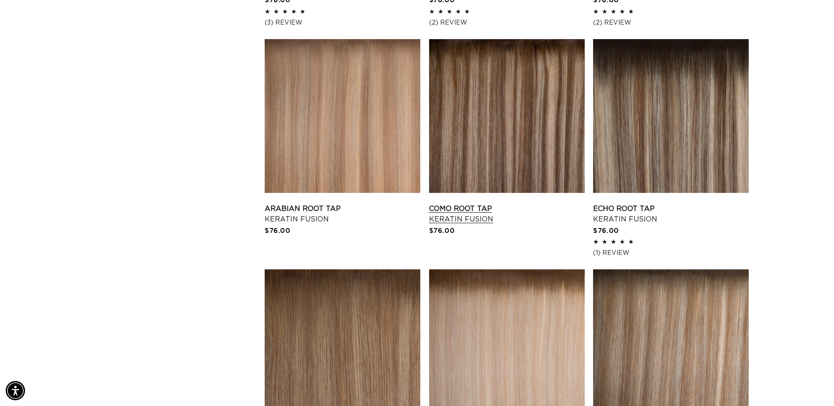
click at [457, 211] on link "Como Root Tap Keratin Fusion" at bounding box center [507, 214] width 156 height 21
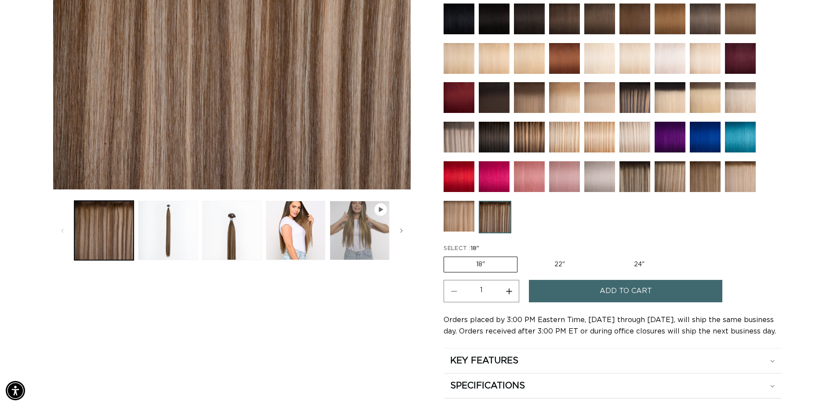
click at [512, 296] on button "Increase quantity for Como Root Tap - Keratin Fusion" at bounding box center [509, 291] width 20 height 22
type input "2"
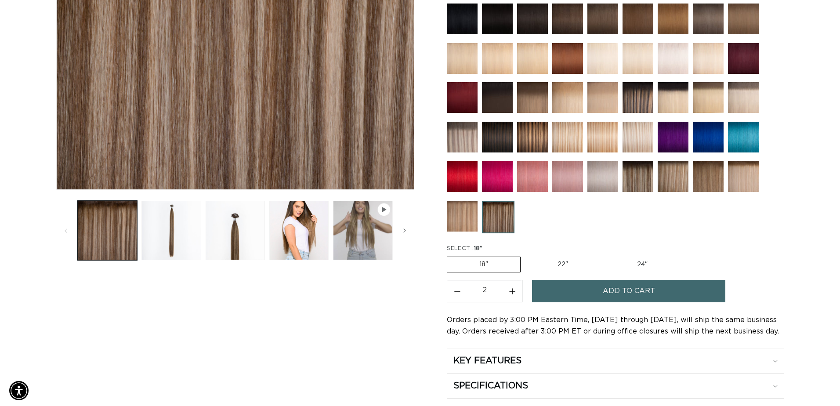
scroll to position [0, 771]
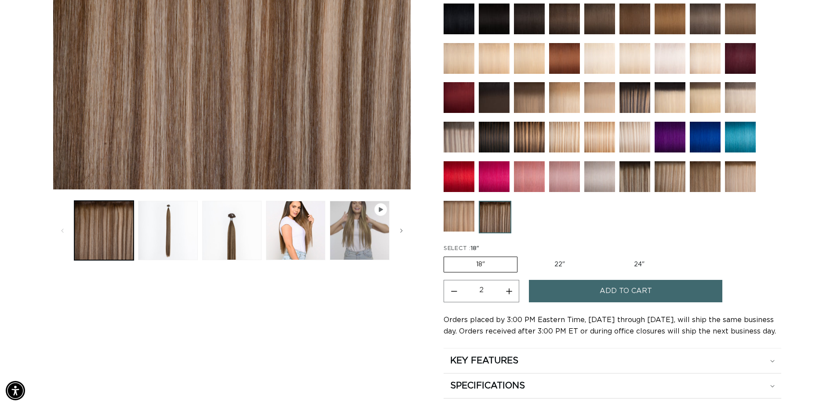
click at [591, 289] on button "Add to cart" at bounding box center [625, 291] width 193 height 22
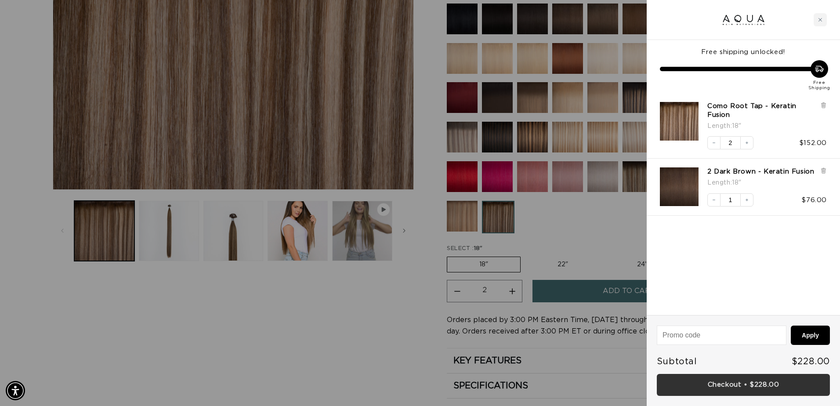
scroll to position [0, 778]
click at [739, 384] on link "Checkout • $228.00" at bounding box center [743, 385] width 173 height 22
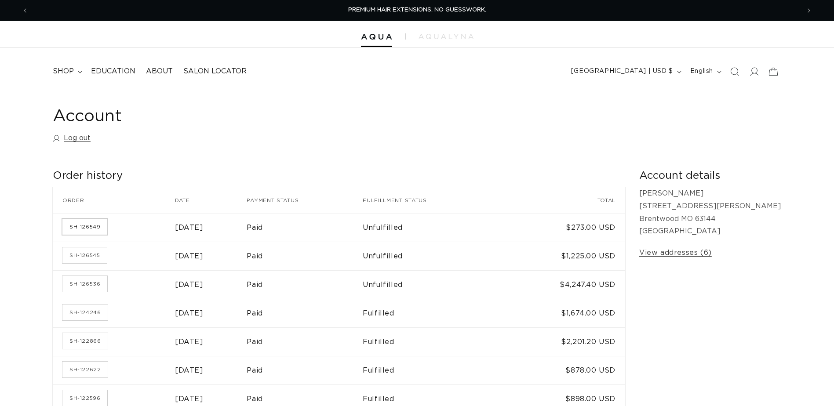
click at [93, 227] on link "SH-126549" at bounding box center [84, 227] width 45 height 16
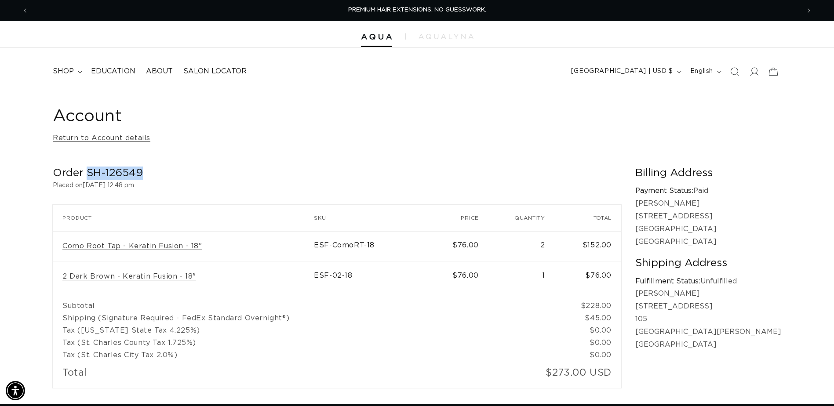
drag, startPoint x: 142, startPoint y: 174, endPoint x: 89, endPoint y: 172, distance: 52.8
click at [89, 172] on h2 "Order SH-126549" at bounding box center [337, 174] width 568 height 14
copy h2 "SH-126549"
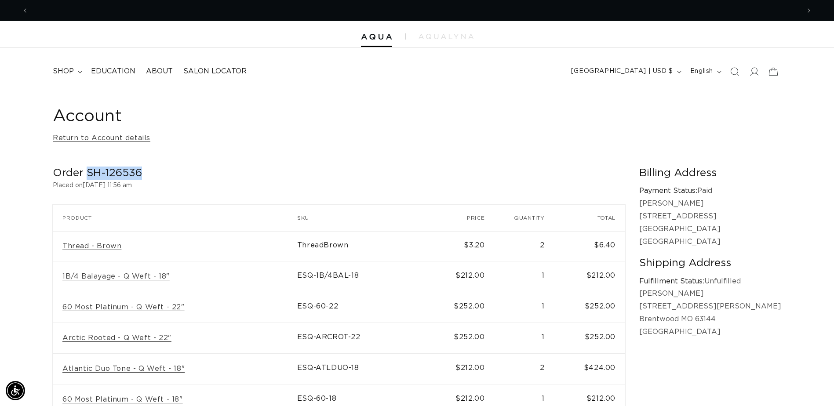
scroll to position [0, 771]
